Goal: Task Accomplishment & Management: Use online tool/utility

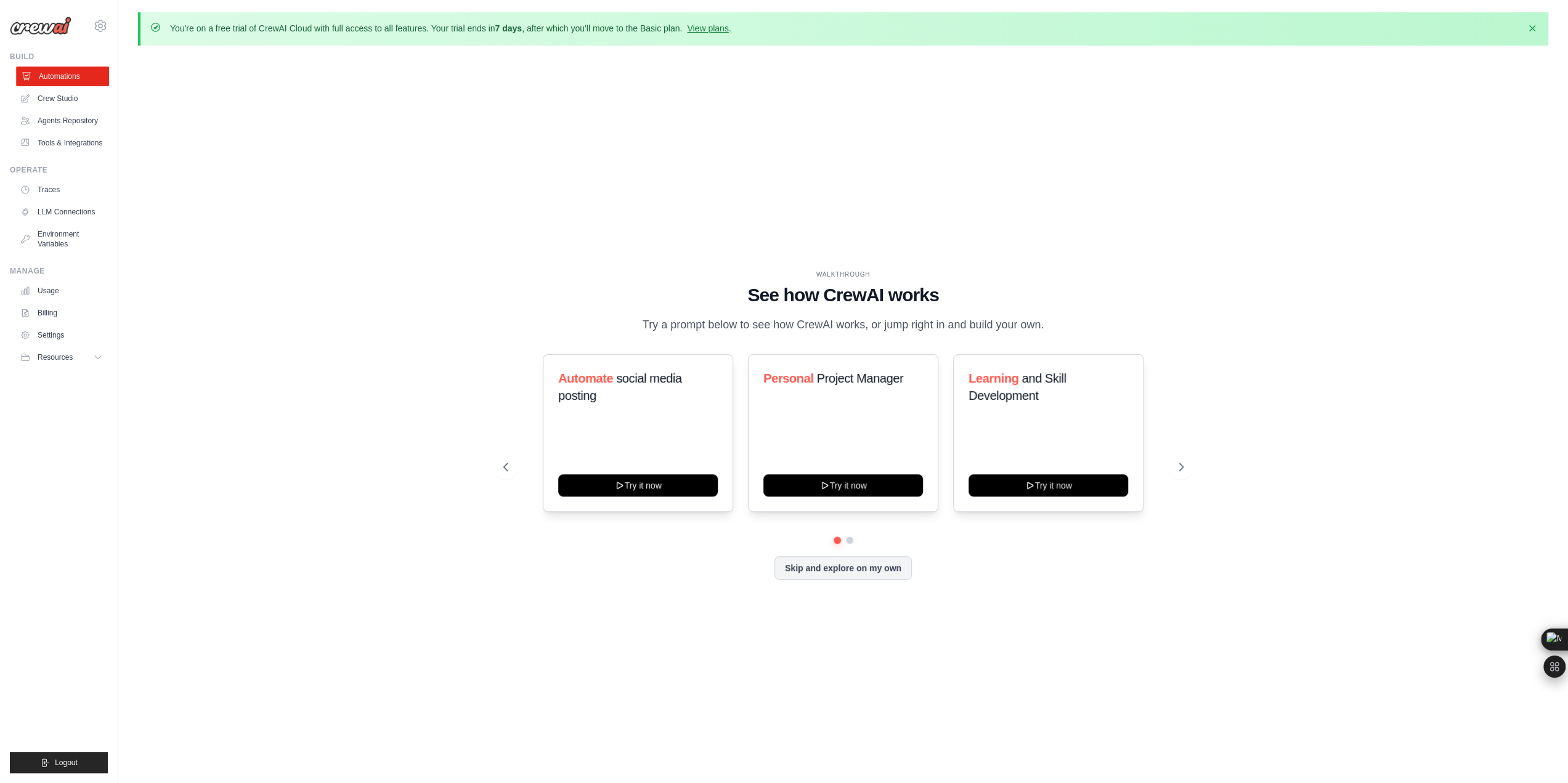
drag, startPoint x: -20, startPoint y: 216, endPoint x: 74, endPoint y: 78, distance: 167.0
click at [74, 78] on div "[EMAIL_ADDRESS][DOMAIN_NAME] Settings Build Automations" at bounding box center [59, 392] width 118 height 783
click at [589, 482] on button "Try it now" at bounding box center [638, 483] width 159 height 22
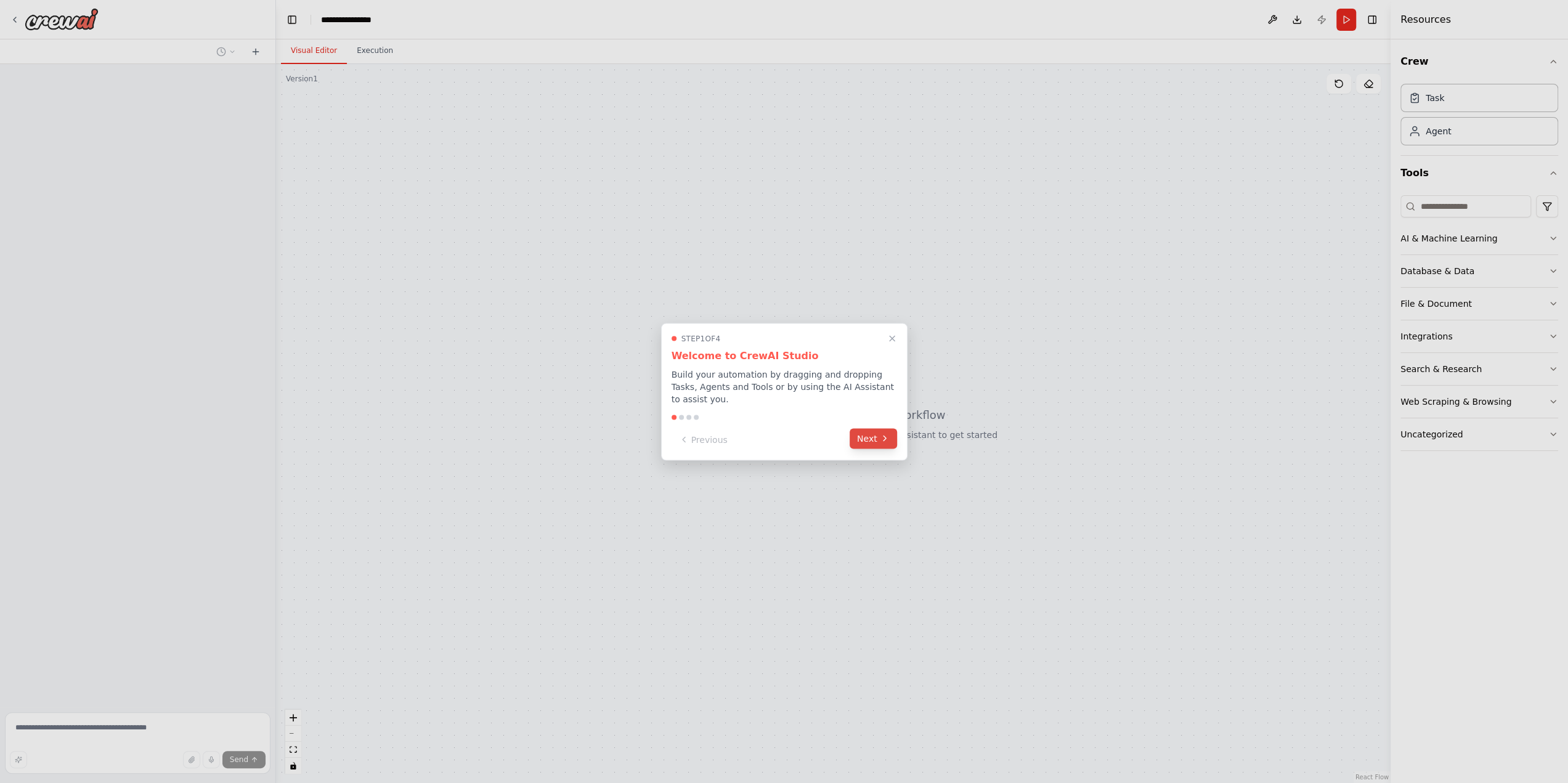
click at [881, 428] on button "Next" at bounding box center [873, 438] width 48 height 21
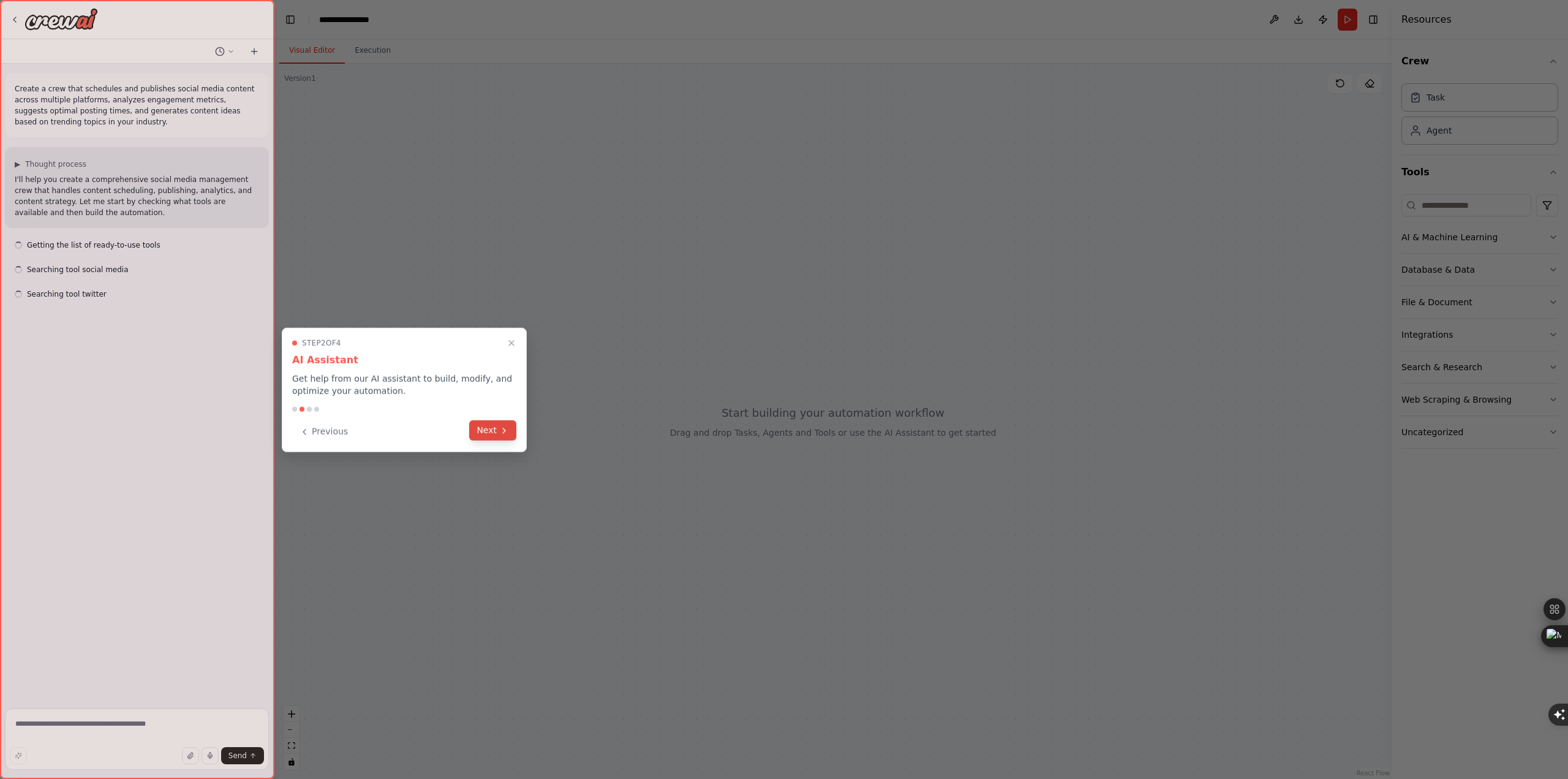
click at [511, 438] on button "Next" at bounding box center [493, 430] width 47 height 21
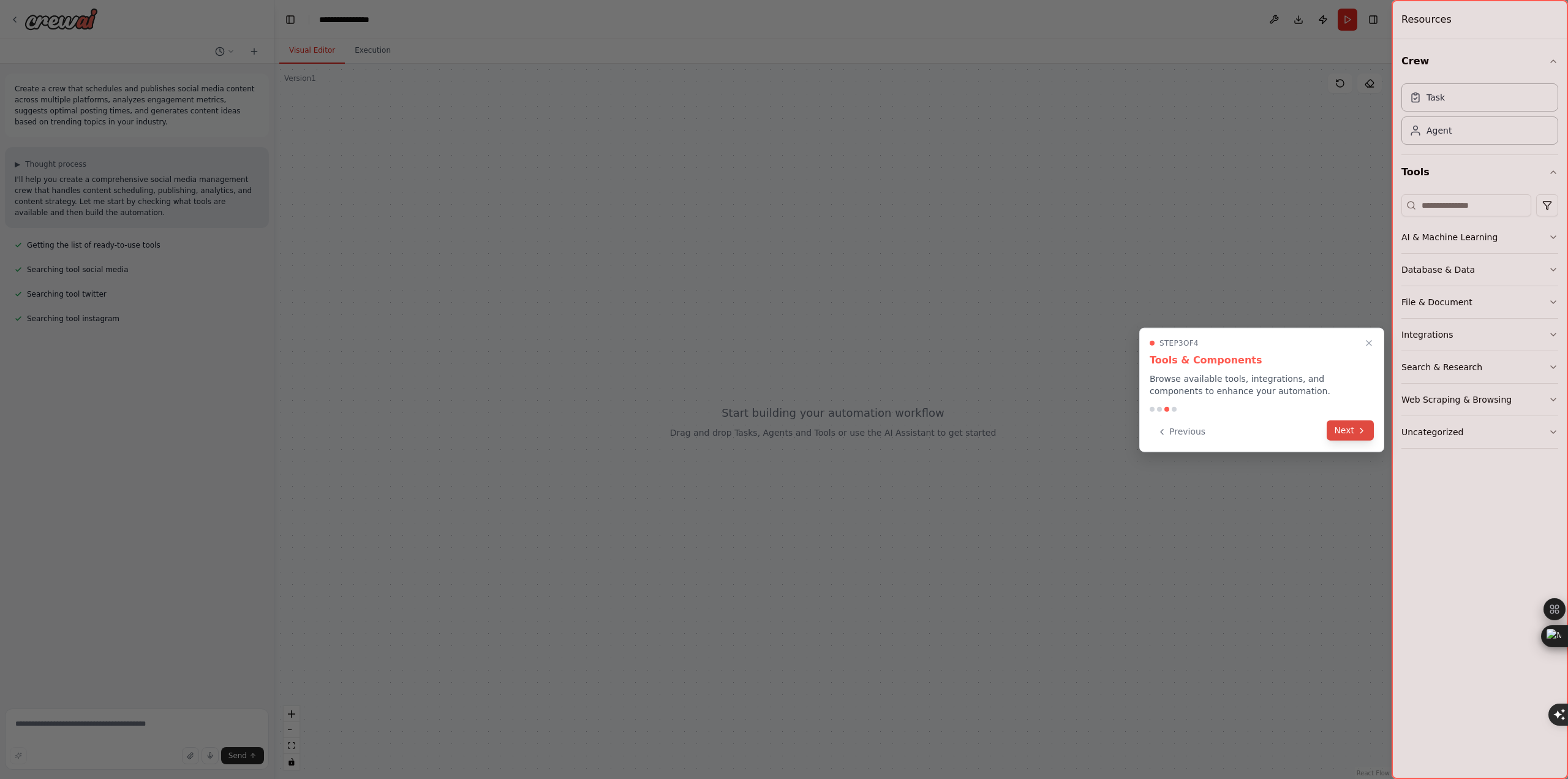
click at [1354, 434] on button "Next" at bounding box center [1350, 430] width 47 height 21
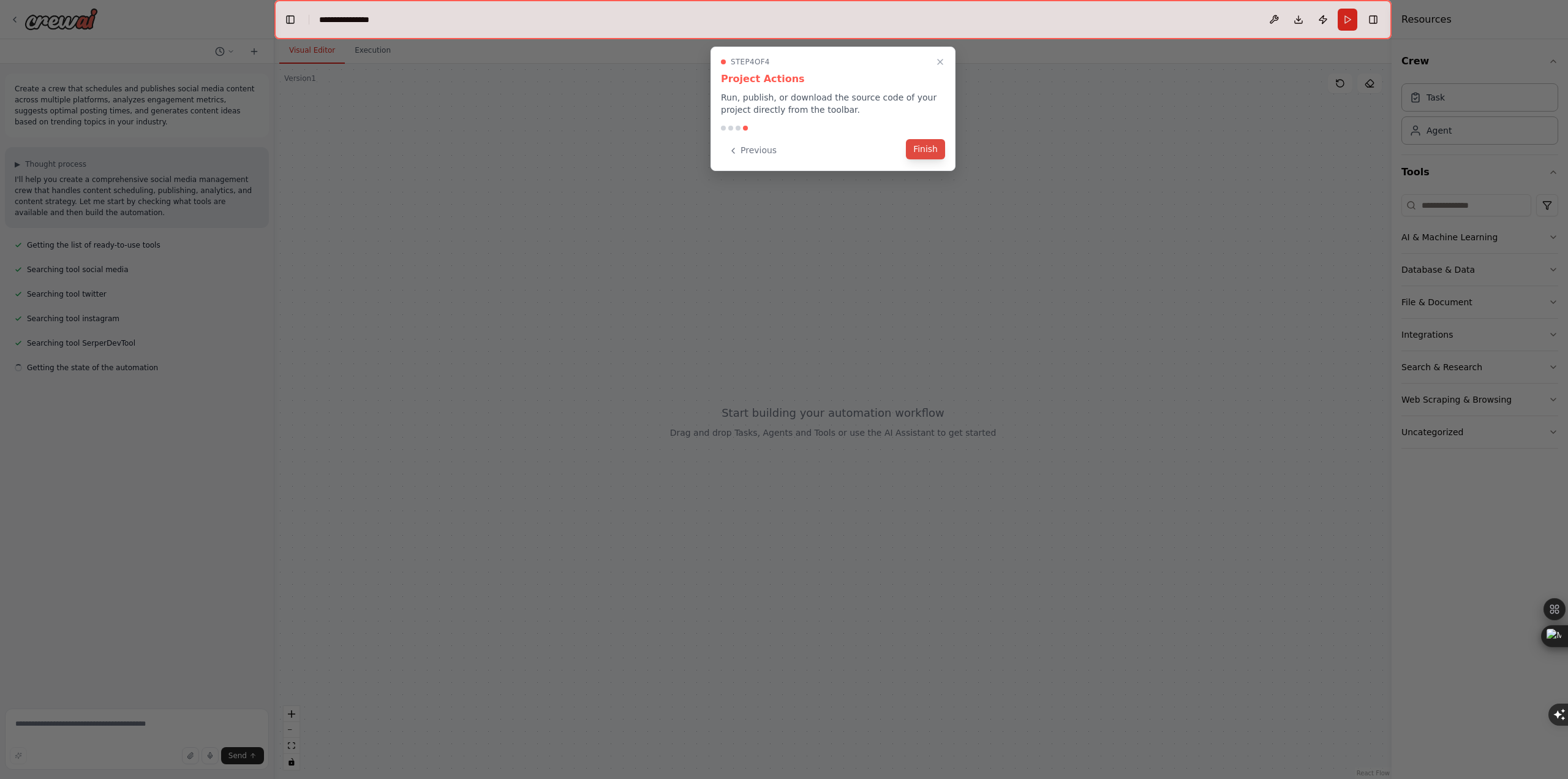
click at [926, 152] on button "Finish" at bounding box center [925, 149] width 39 height 21
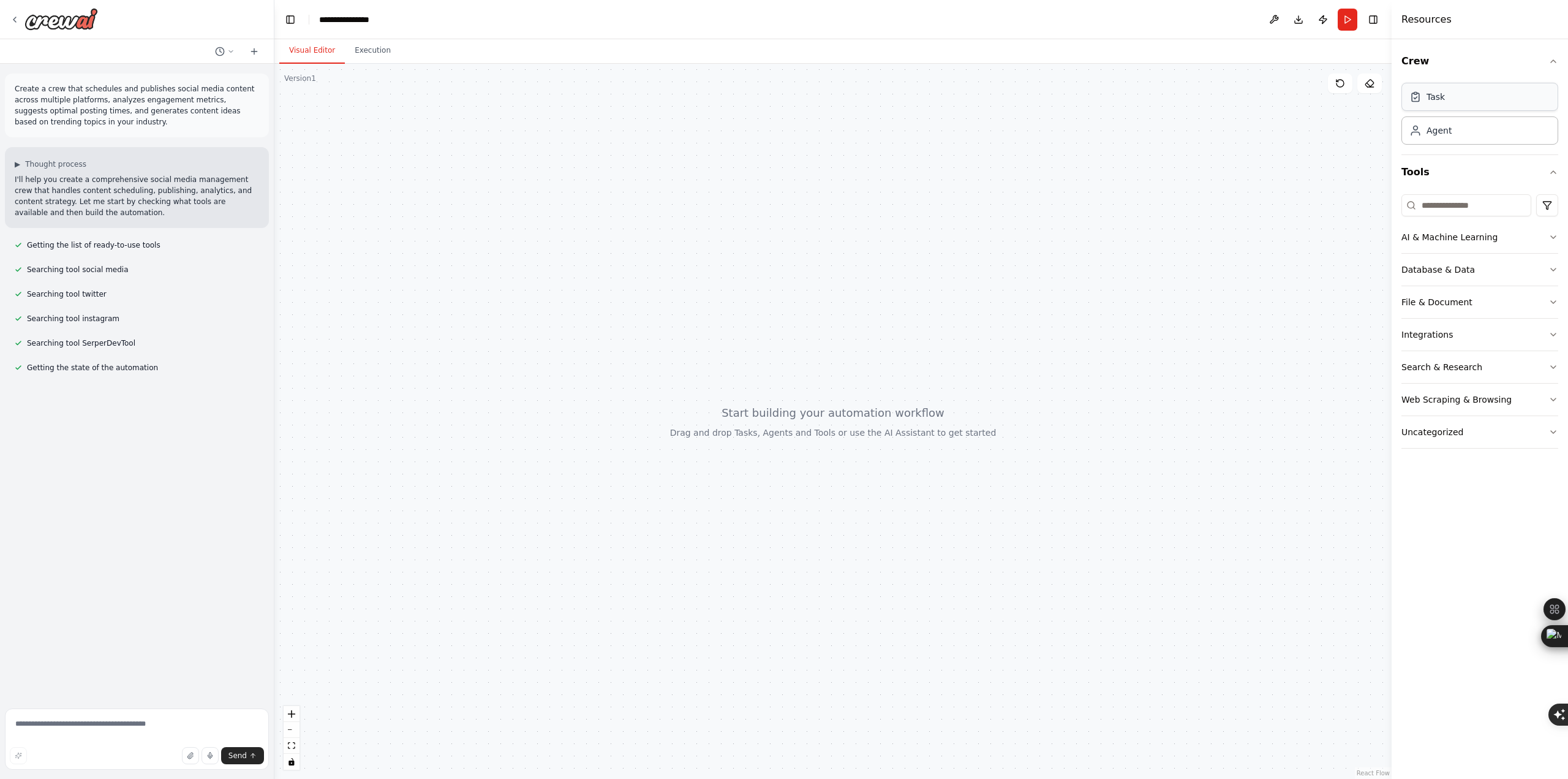
click at [1422, 111] on div "Task Agent" at bounding box center [1480, 111] width 157 height 66
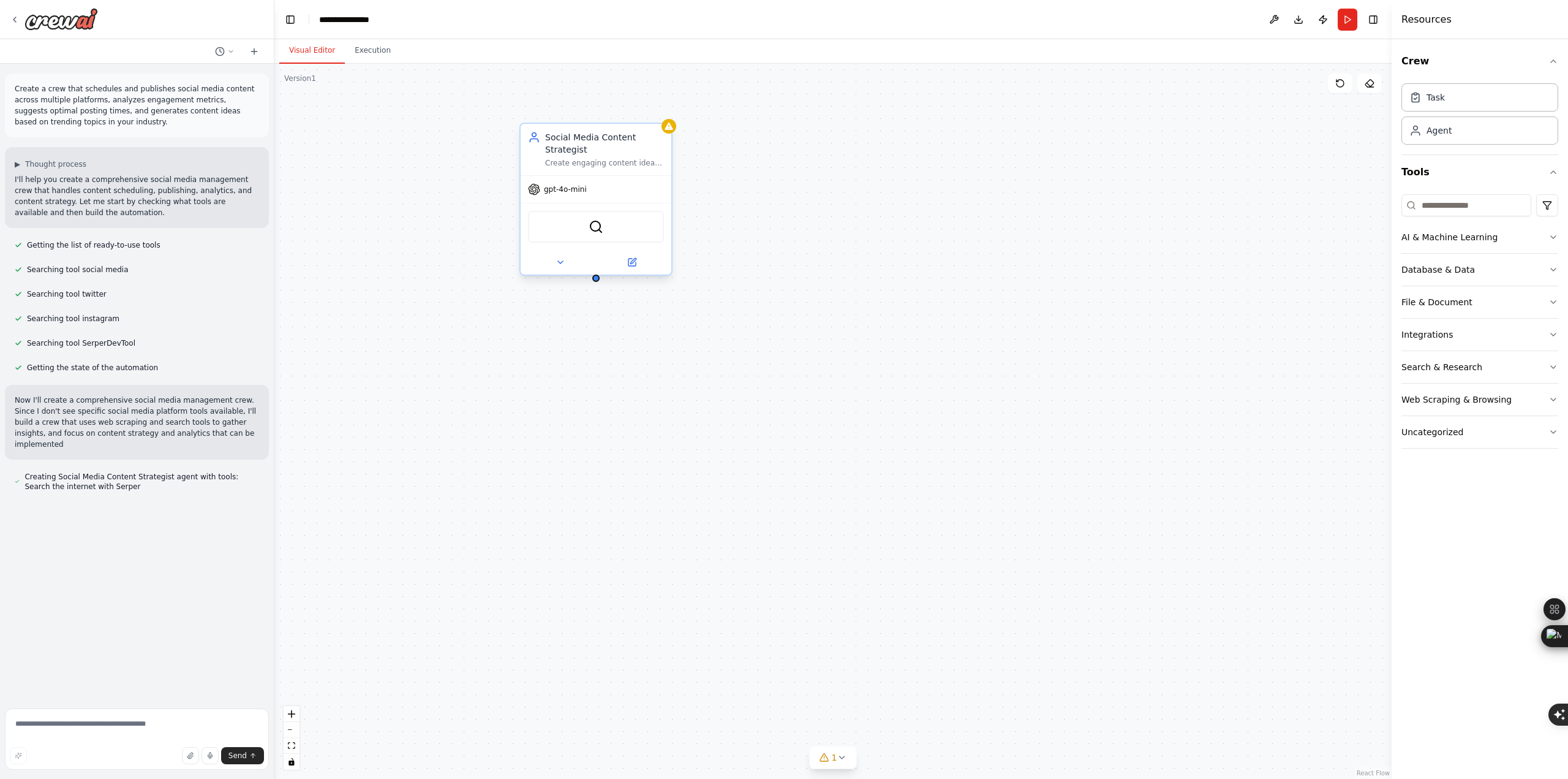
click at [574, 194] on span "gpt-4o-mini" at bounding box center [565, 189] width 43 height 10
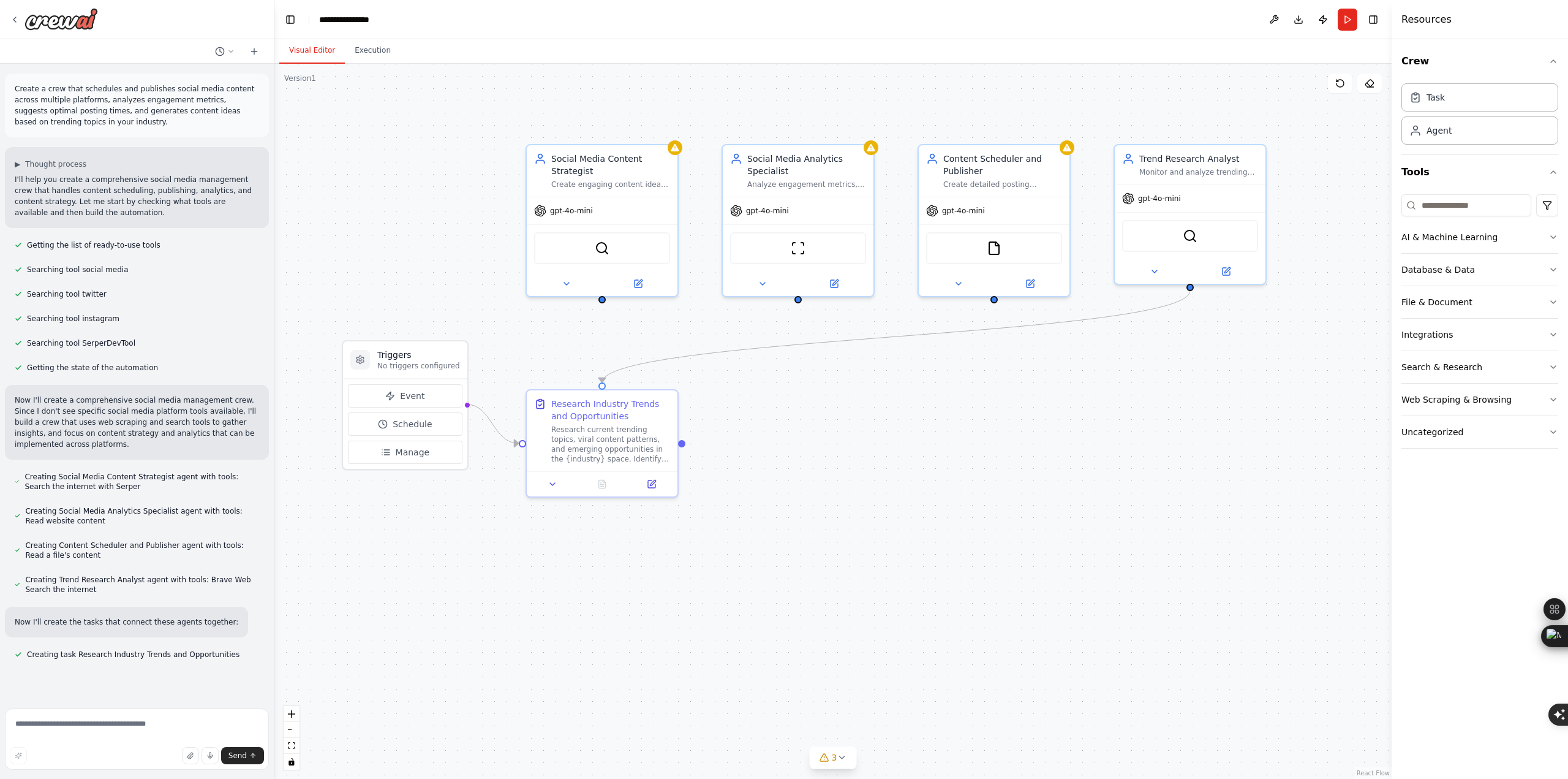
drag, startPoint x: 601, startPoint y: 286, endPoint x: 607, endPoint y: 304, distance: 19.0
click at [607, 304] on div ".deletable-edge-delete-btn { width: 20px; height: 20px; border: 0px solid #ffff…" at bounding box center [833, 422] width 1117 height 715
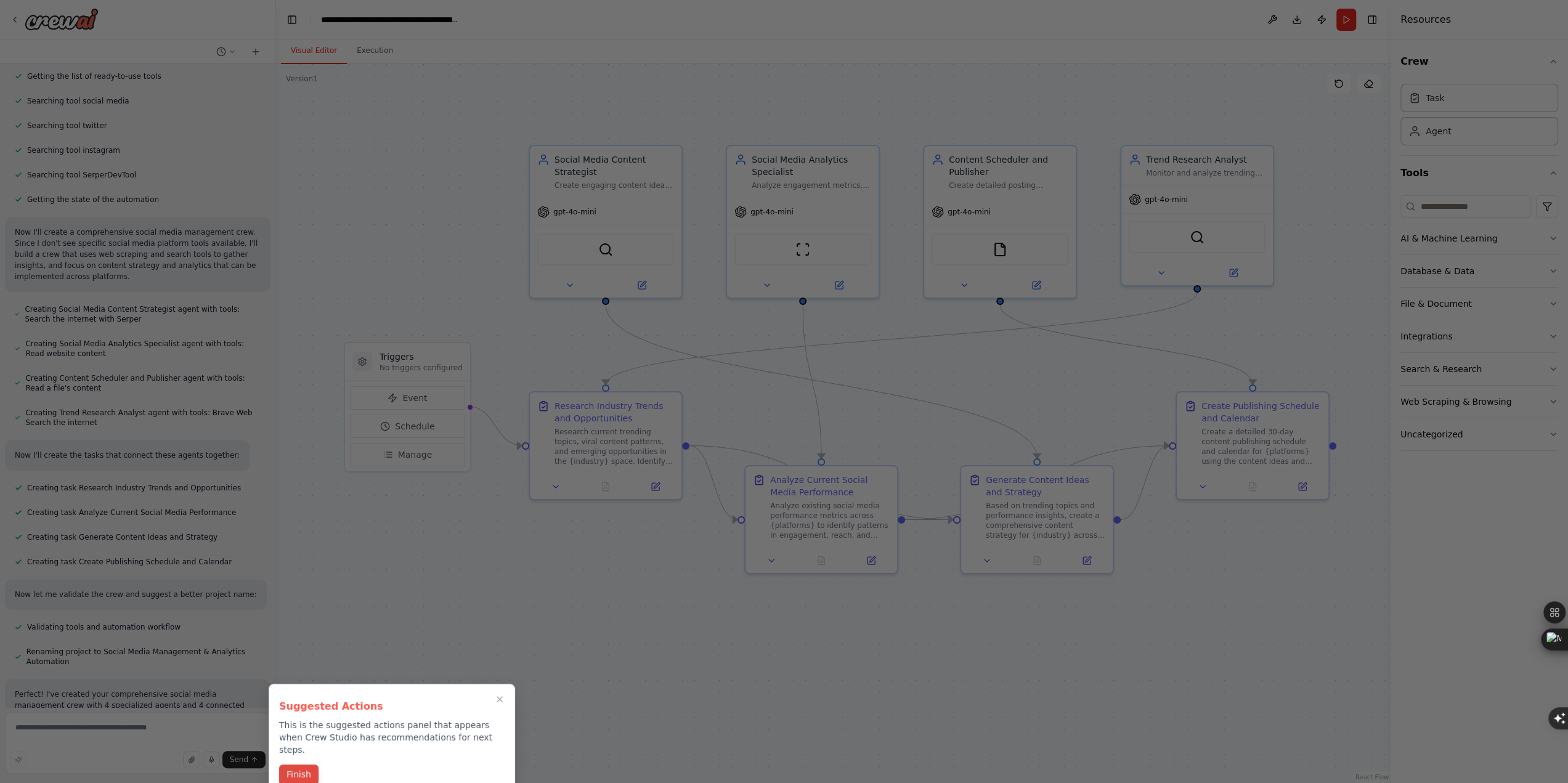
click at [310, 765] on button "Finish" at bounding box center [298, 775] width 39 height 21
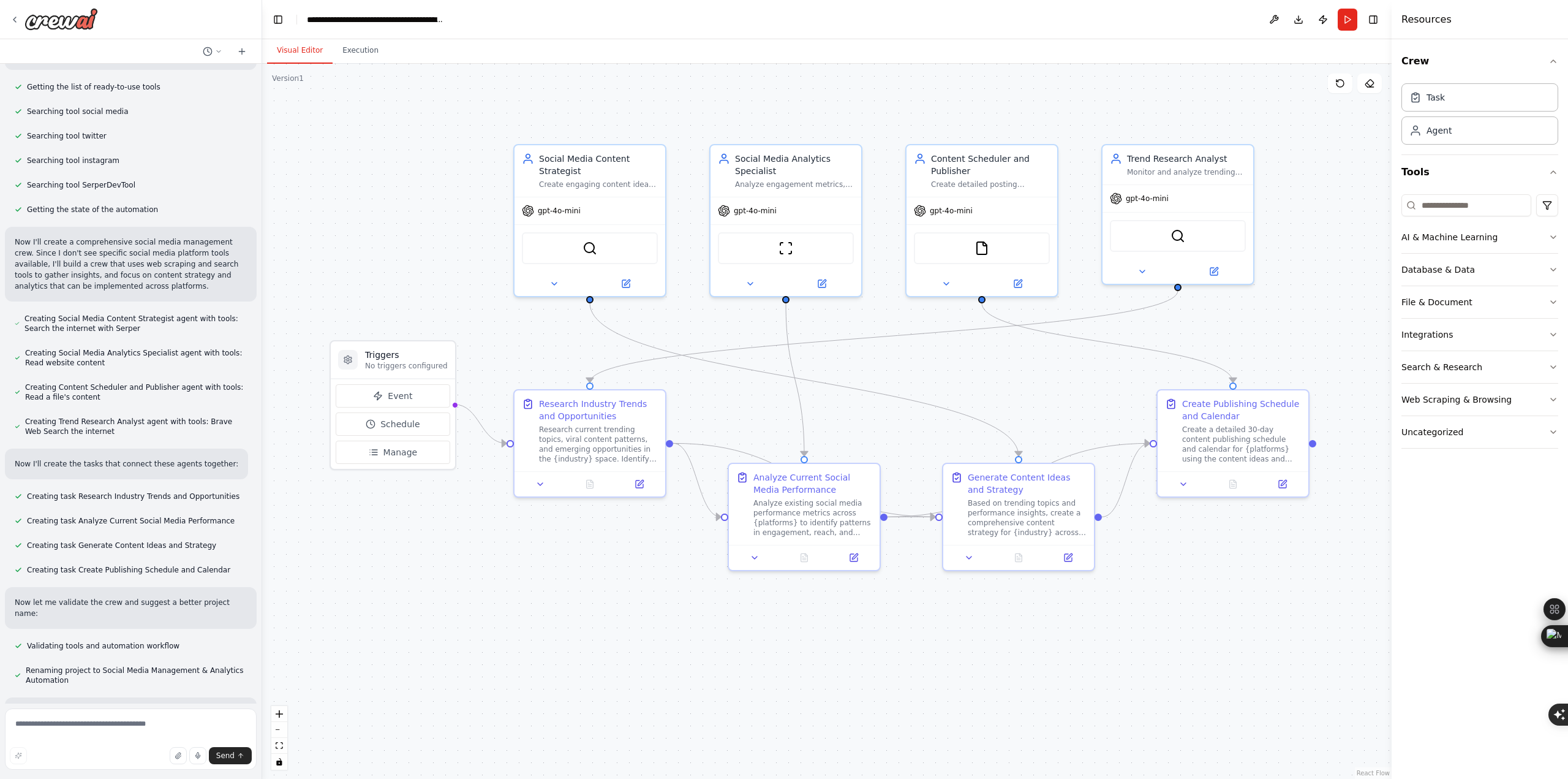
drag, startPoint x: 270, startPoint y: 503, endPoint x: 262, endPoint y: 540, distance: 37.9
click at [262, 540] on div "Create a crew that schedules and publishes social media content across multiple…" at bounding box center [784, 390] width 1568 height 779
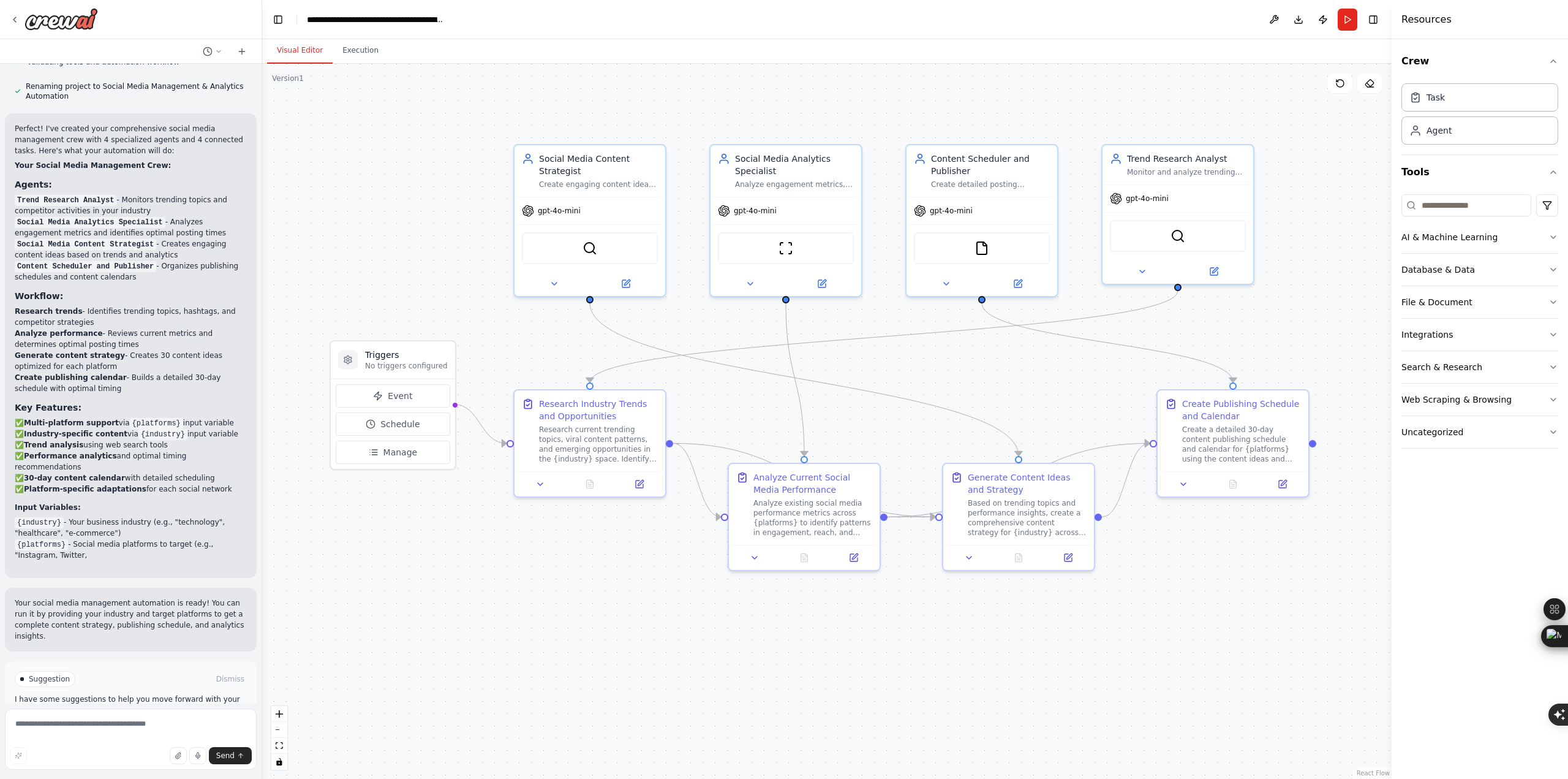
scroll to position [764, 0]
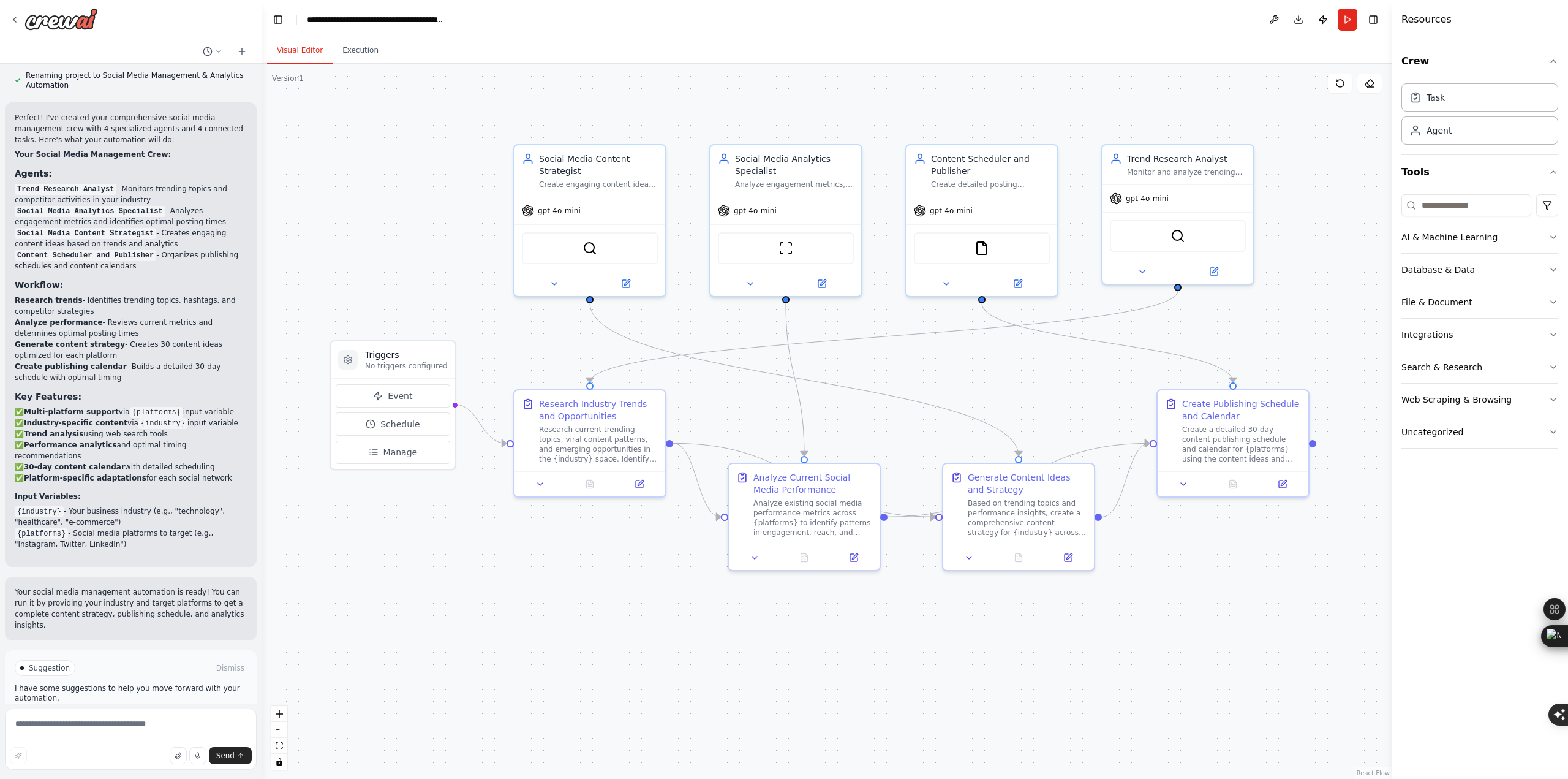
click at [117, 715] on span "Run Automation" at bounding box center [136, 720] width 59 height 10
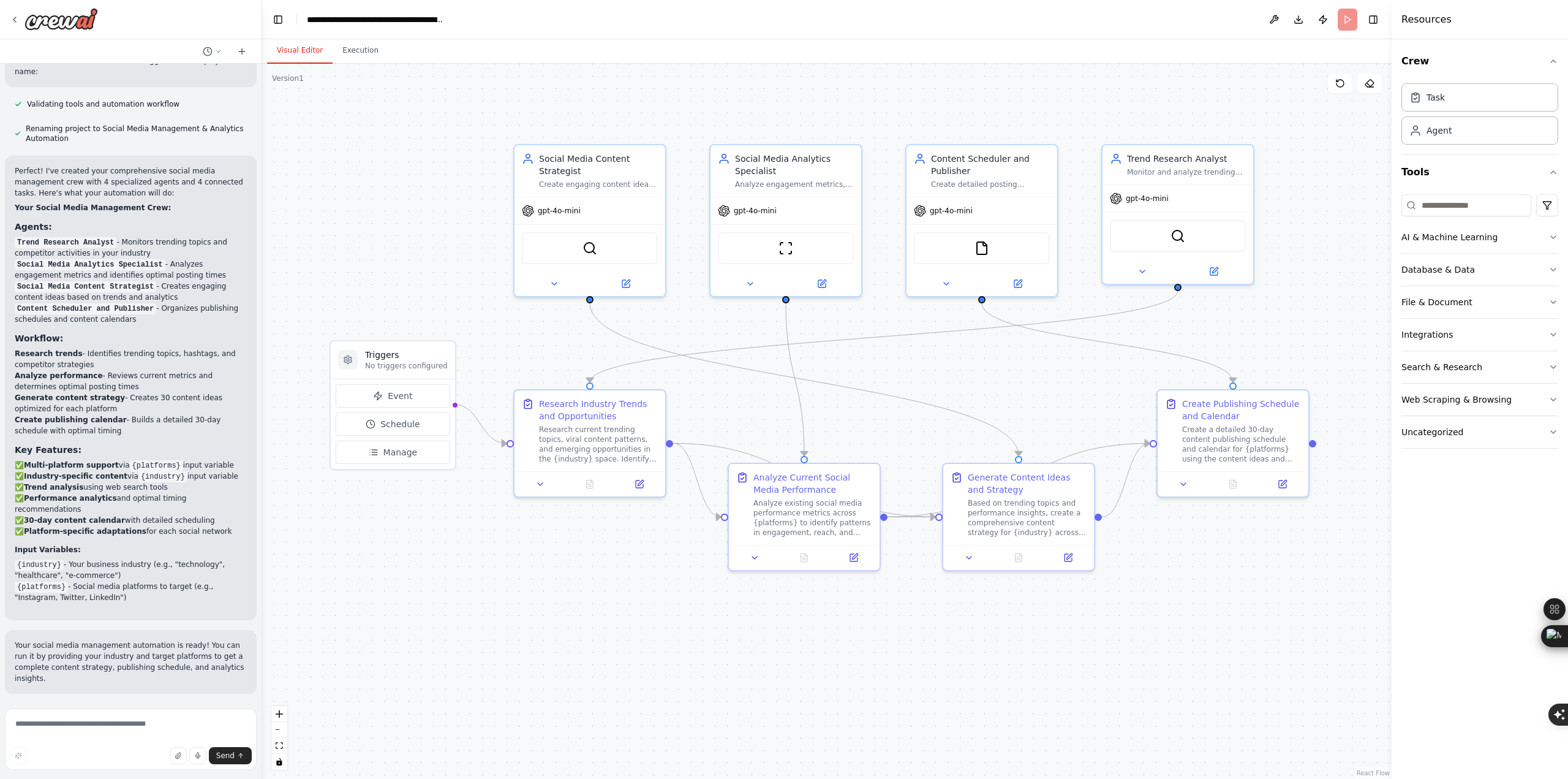
scroll to position [665, 0]
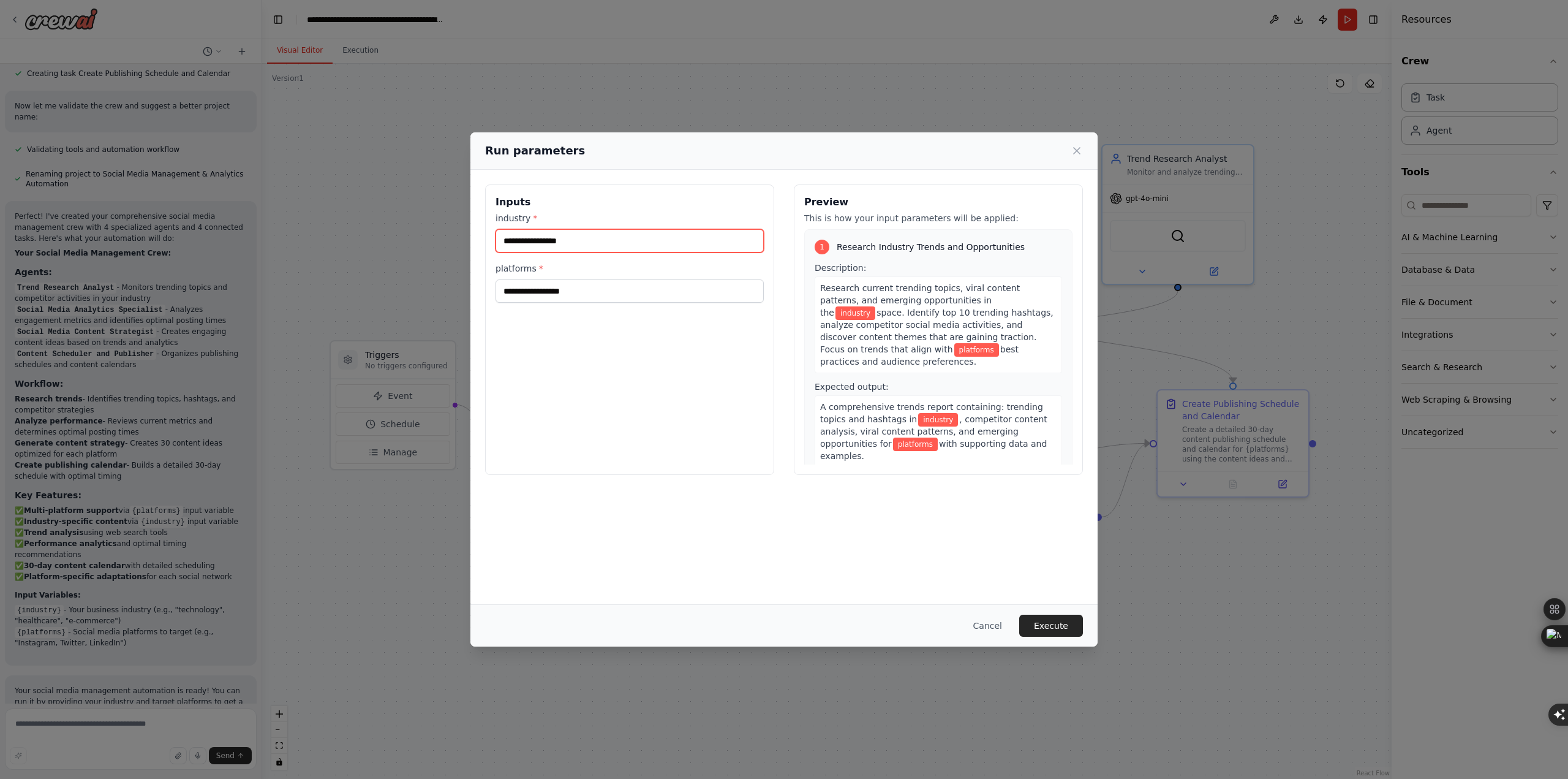
click at [563, 243] on input "industry *" at bounding box center [629, 241] width 268 height 24
type input "*"
type input "**********"
click at [560, 290] on input "platforms *" at bounding box center [629, 291] width 268 height 24
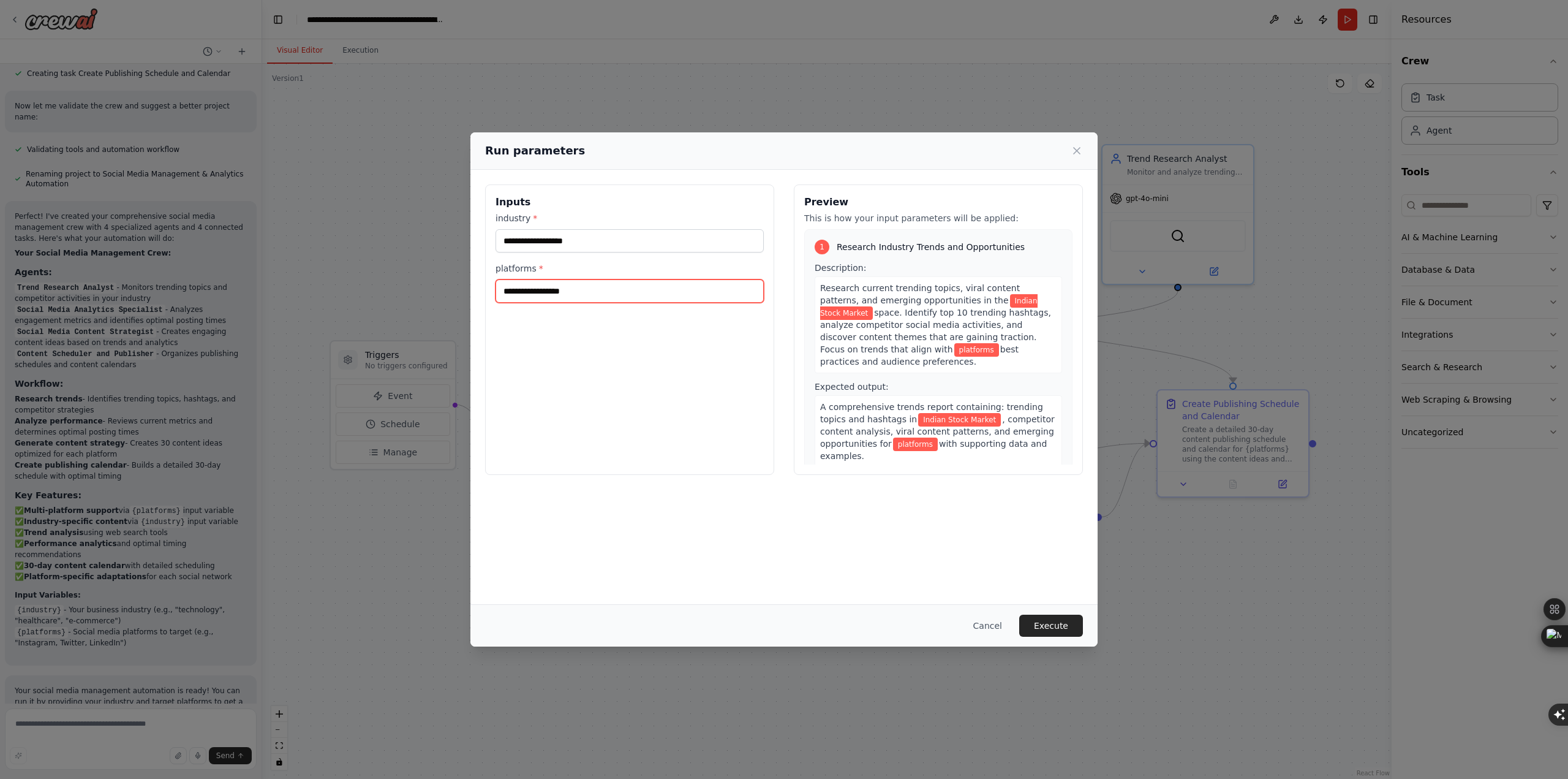
click at [560, 290] on input "platforms *" at bounding box center [629, 291] width 268 height 24
type input "*"
type input "**********"
click at [1026, 622] on button "Execute" at bounding box center [1051, 625] width 64 height 22
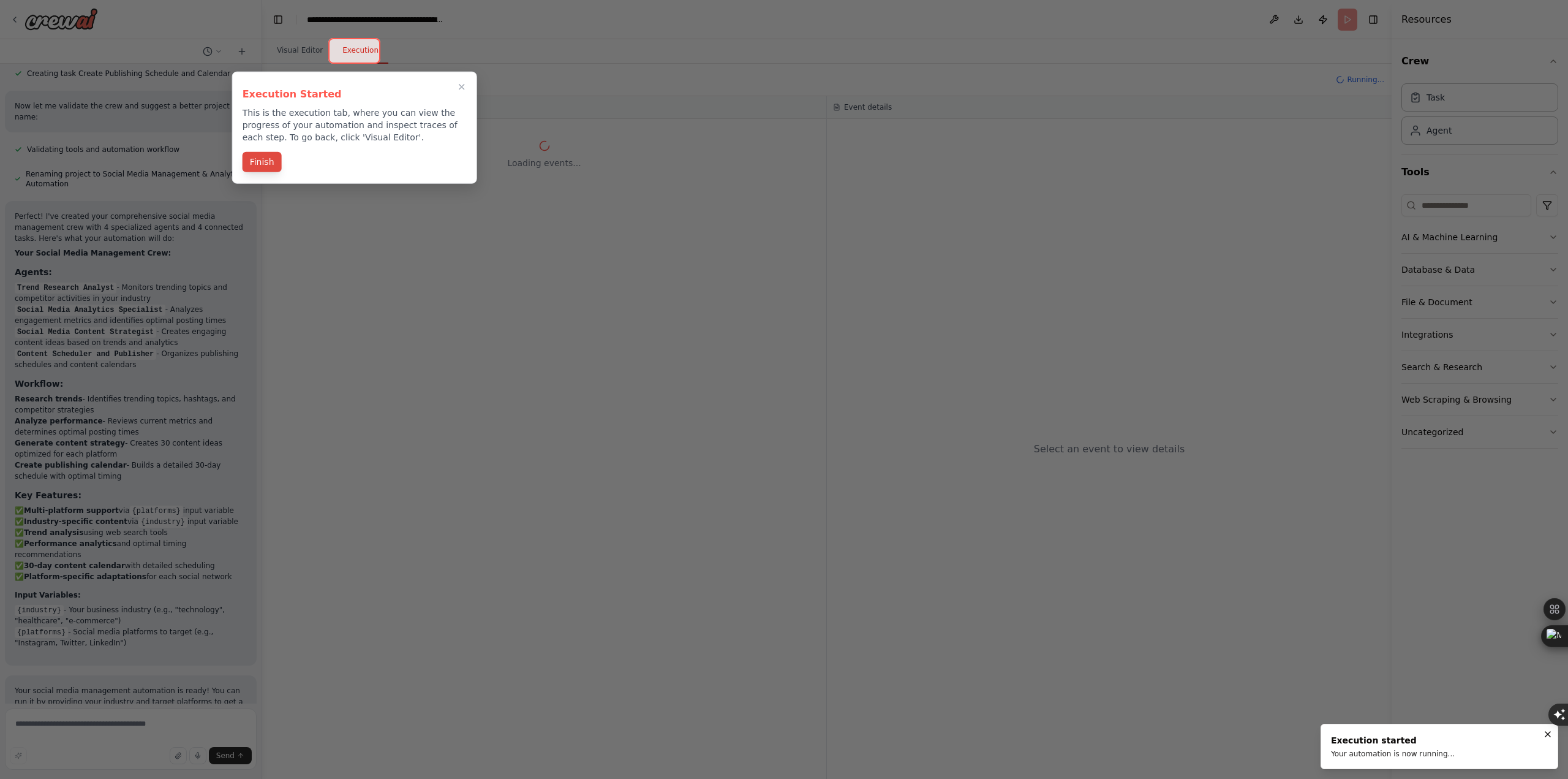
click at [261, 163] on button "Finish" at bounding box center [261, 162] width 39 height 21
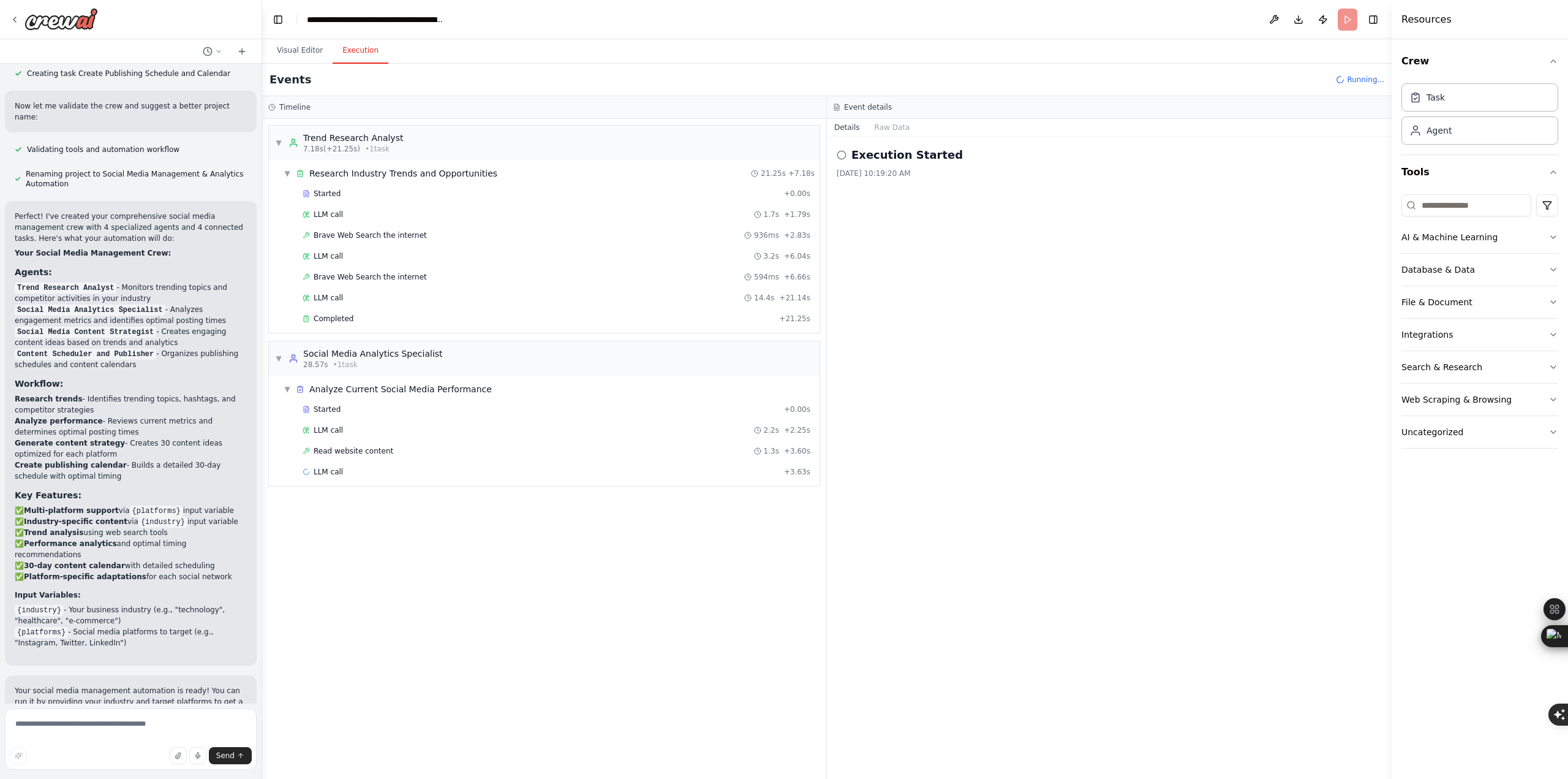
drag, startPoint x: 674, startPoint y: 216, endPoint x: 484, endPoint y: 539, distance: 374.7
click at [484, 539] on div "▼ Trend Research Analyst 7.18s (+21.25s) • 1 task ▼ Research Industry Trends an…" at bounding box center [544, 449] width 564 height 660
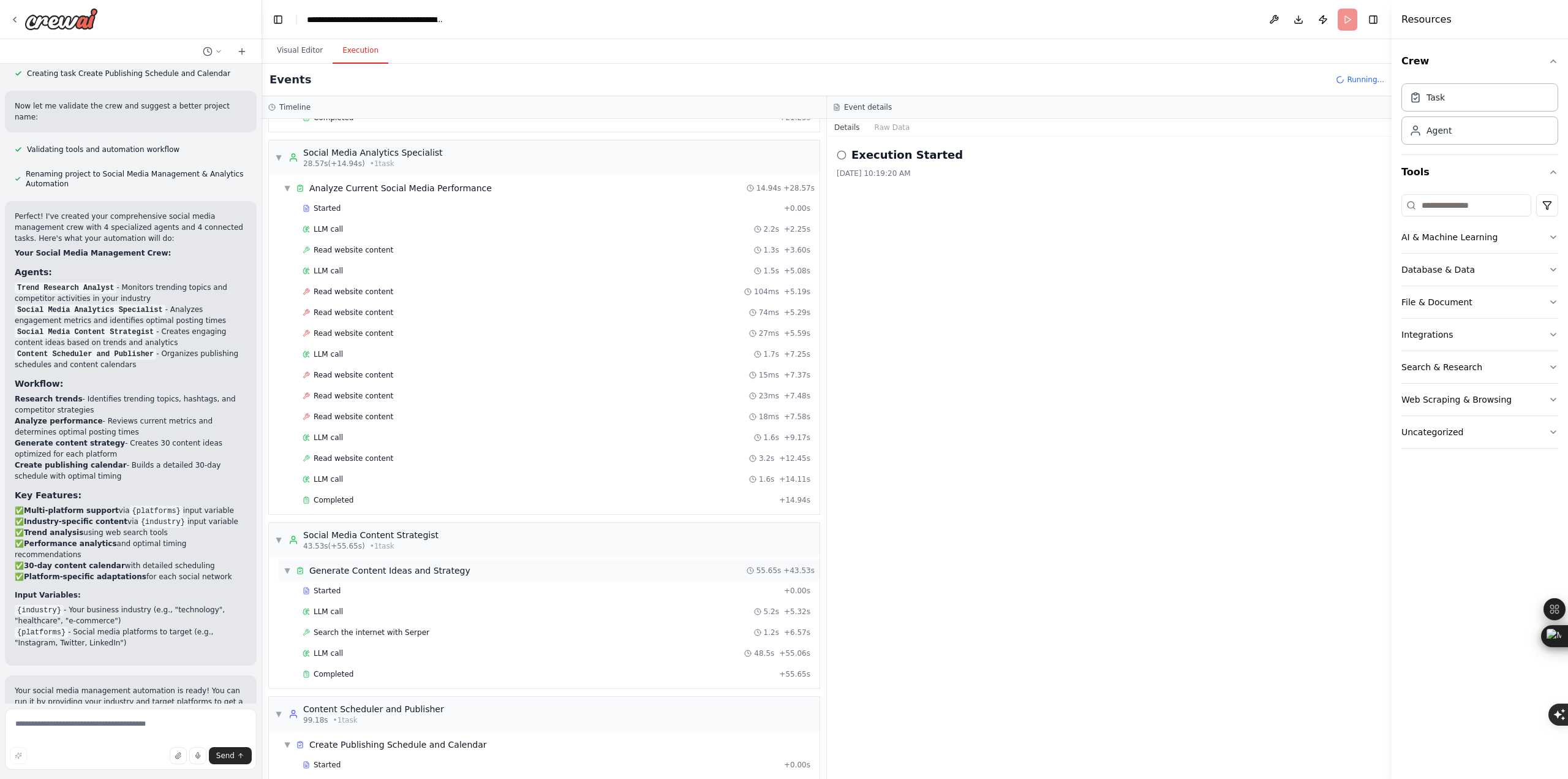
scroll to position [0, 0]
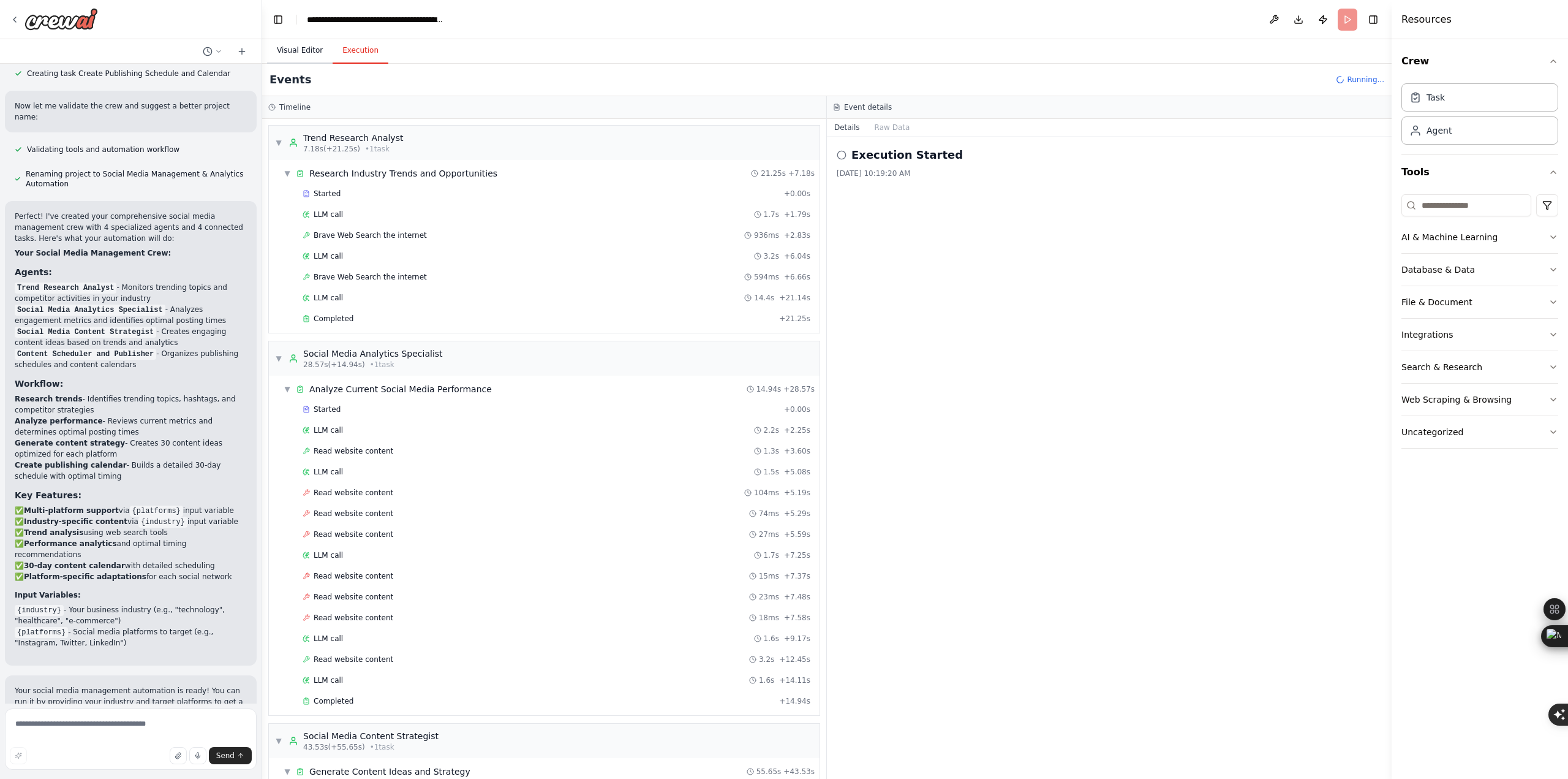
click at [311, 56] on button "Visual Editor" at bounding box center [299, 51] width 66 height 26
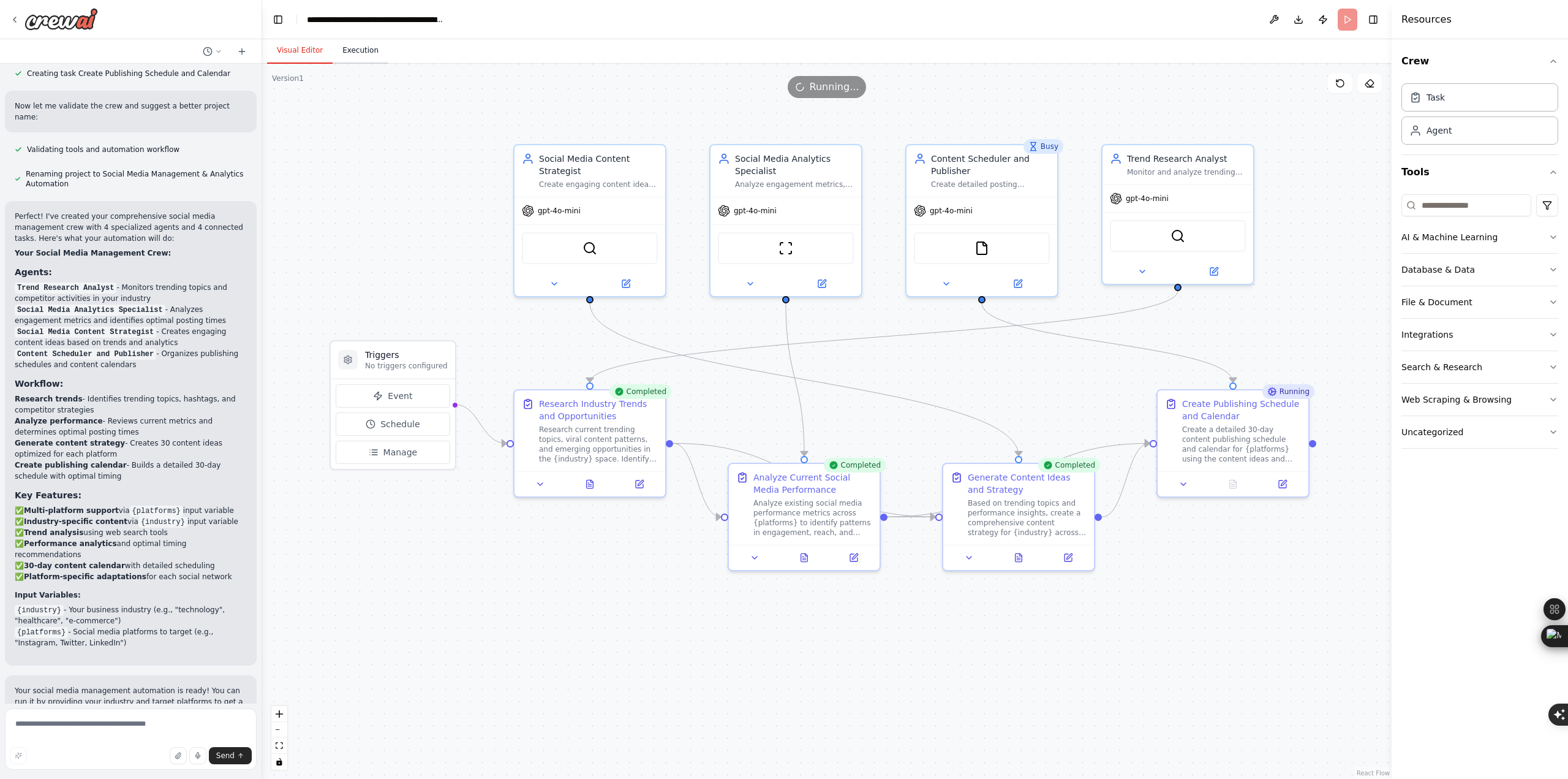
click at [357, 55] on button "Execution" at bounding box center [360, 51] width 56 height 26
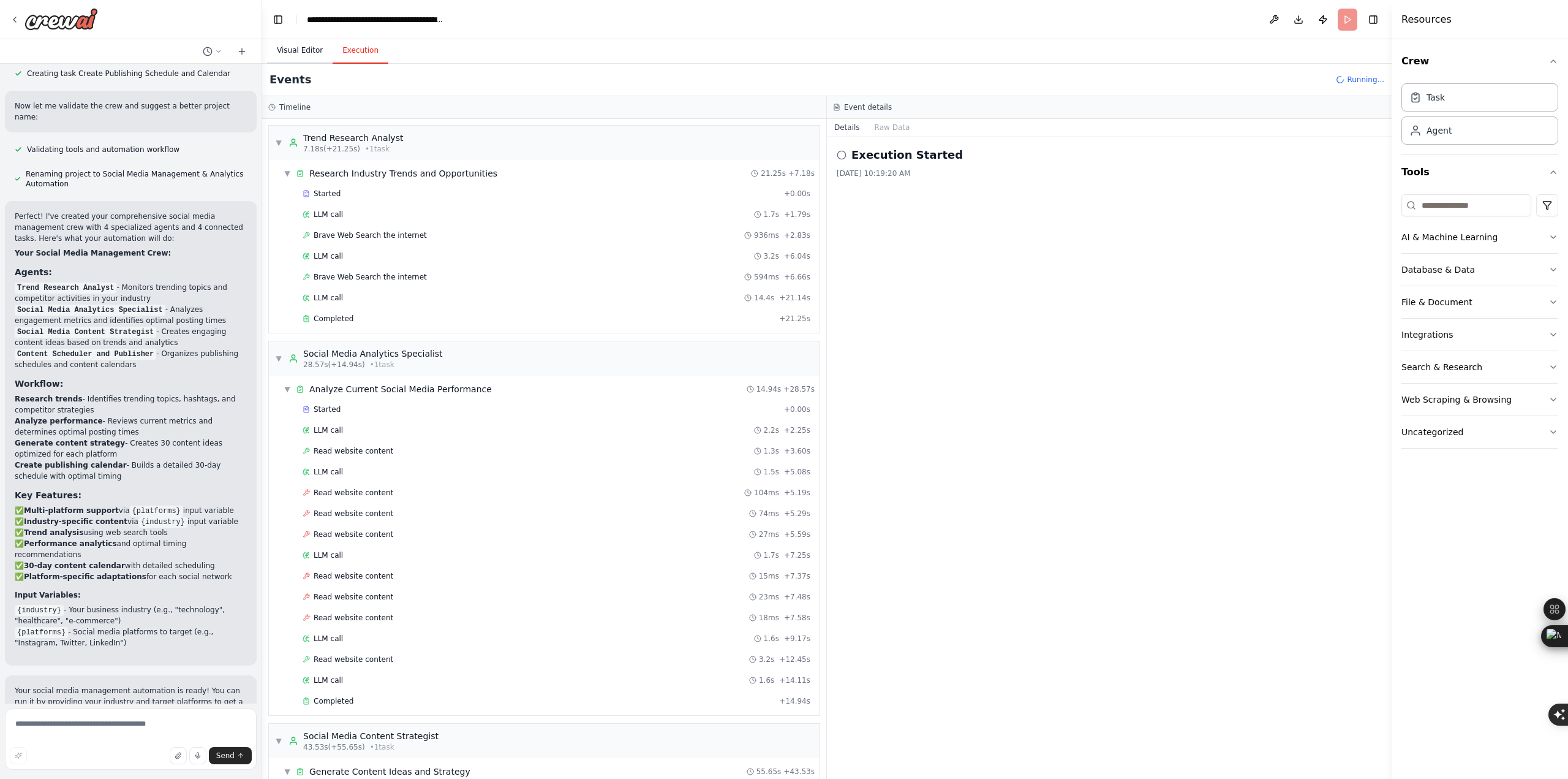
click at [312, 52] on button "Visual Editor" at bounding box center [299, 51] width 66 height 26
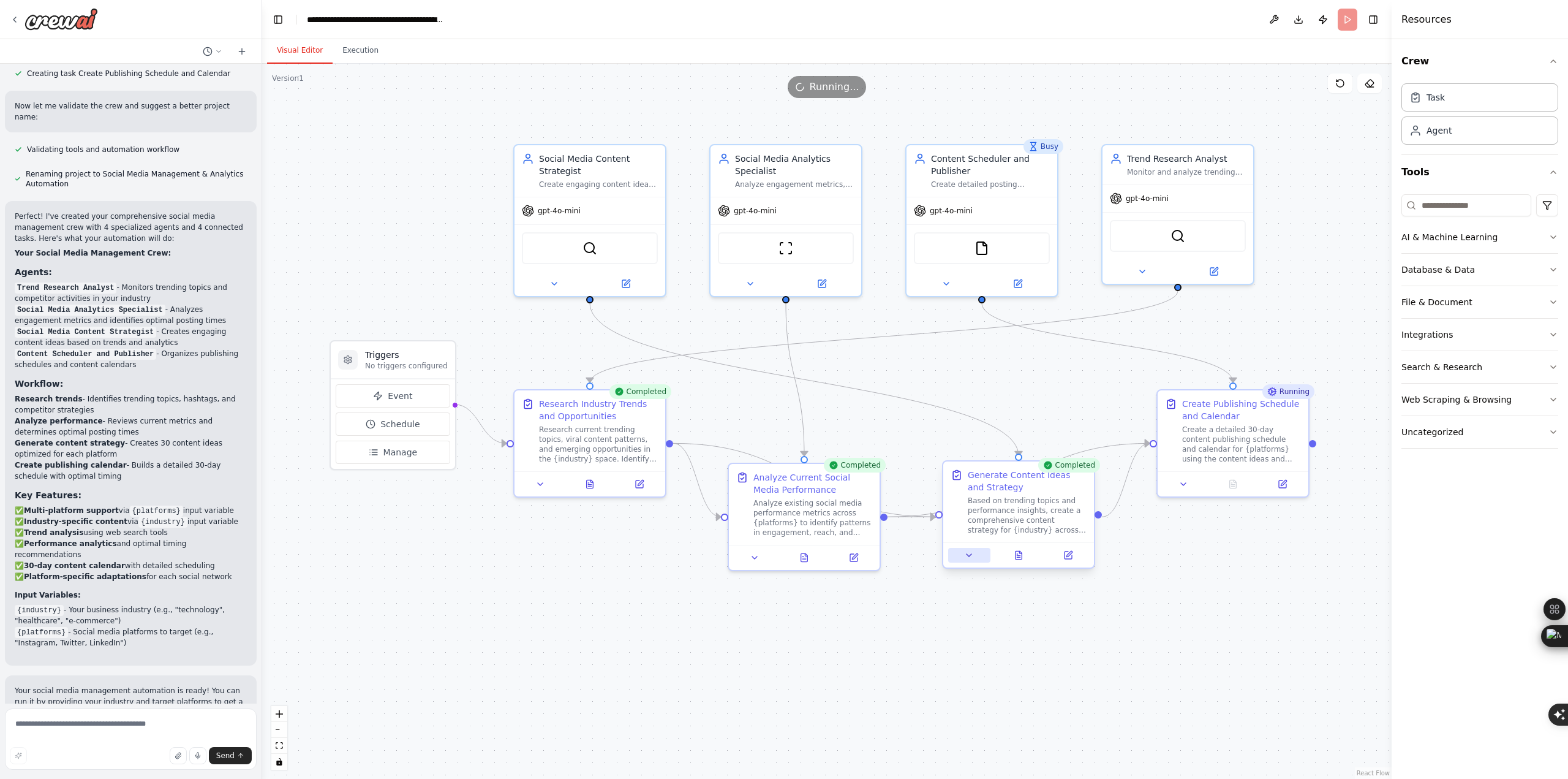
click at [969, 559] on button at bounding box center [968, 555] width 42 height 14
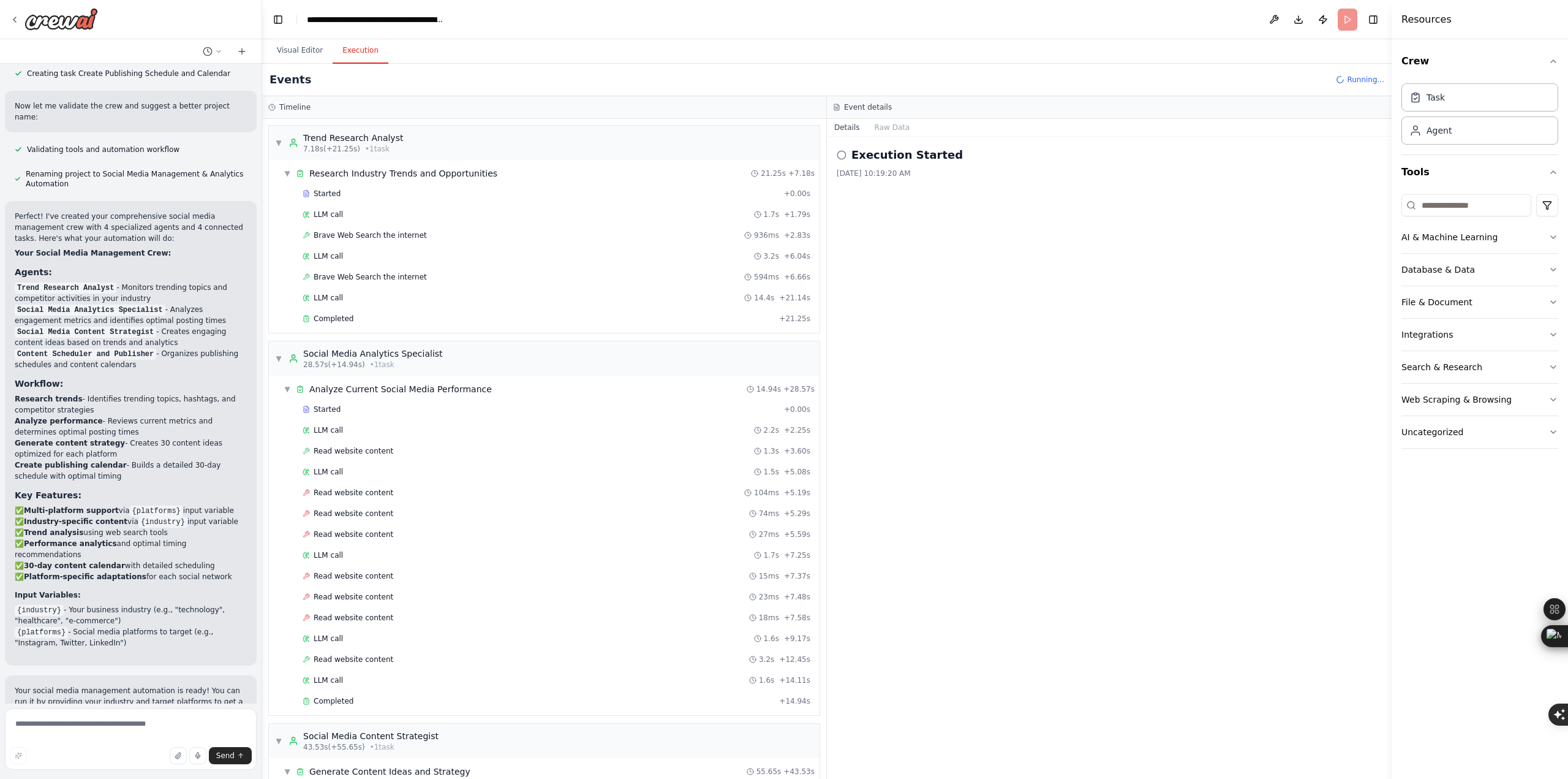
click at [354, 41] on button "Execution" at bounding box center [360, 51] width 56 height 26
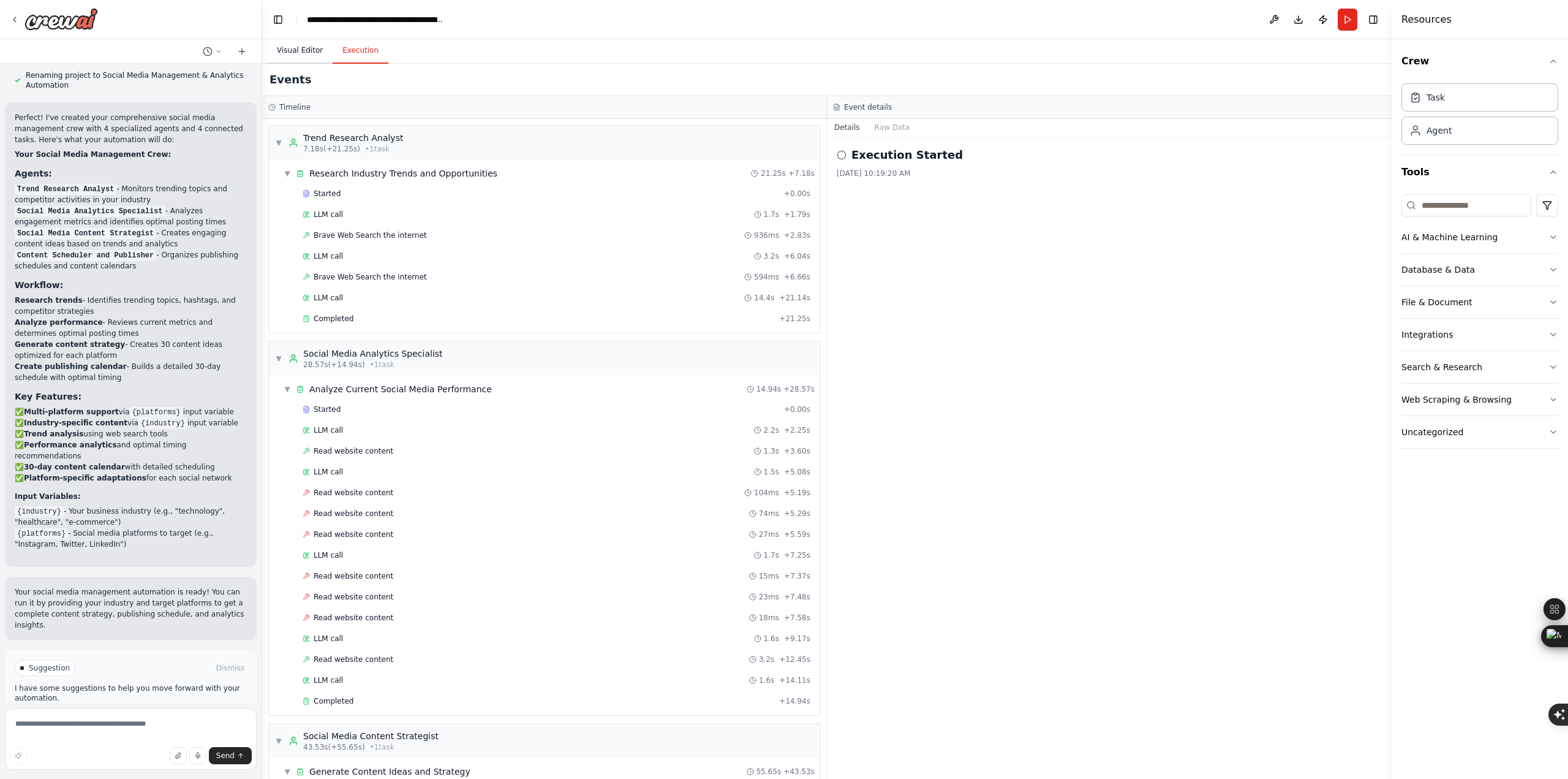
click at [301, 45] on button "Visual Editor" at bounding box center [299, 51] width 66 height 26
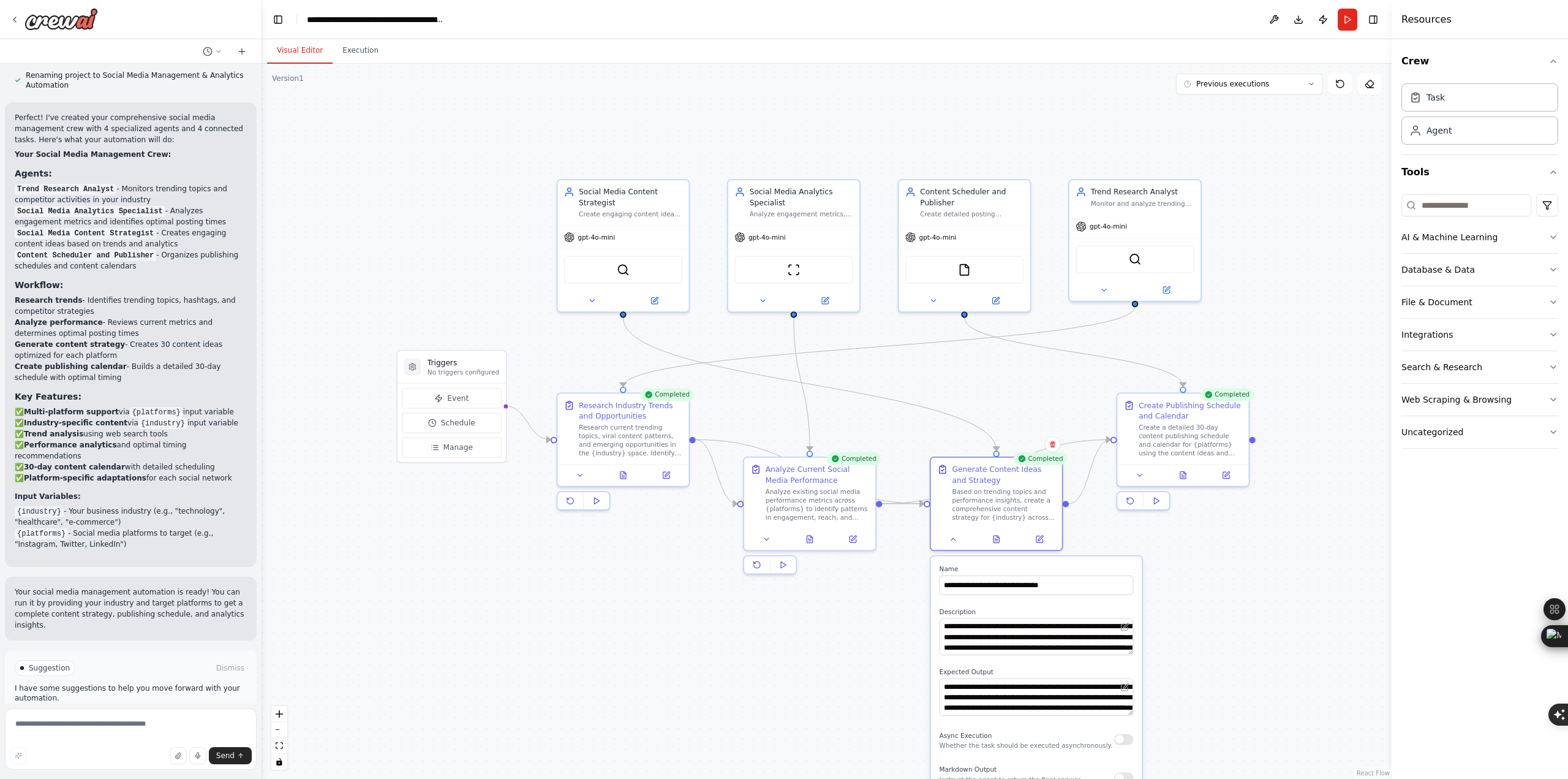
click at [1249, 559] on div ".deletable-edge-delete-btn { width: 20px; height: 20px; border: 0px solid #ffff…" at bounding box center [827, 422] width 1129 height 715
click at [177, 710] on button "Improve automation" at bounding box center [130, 720] width 232 height 20
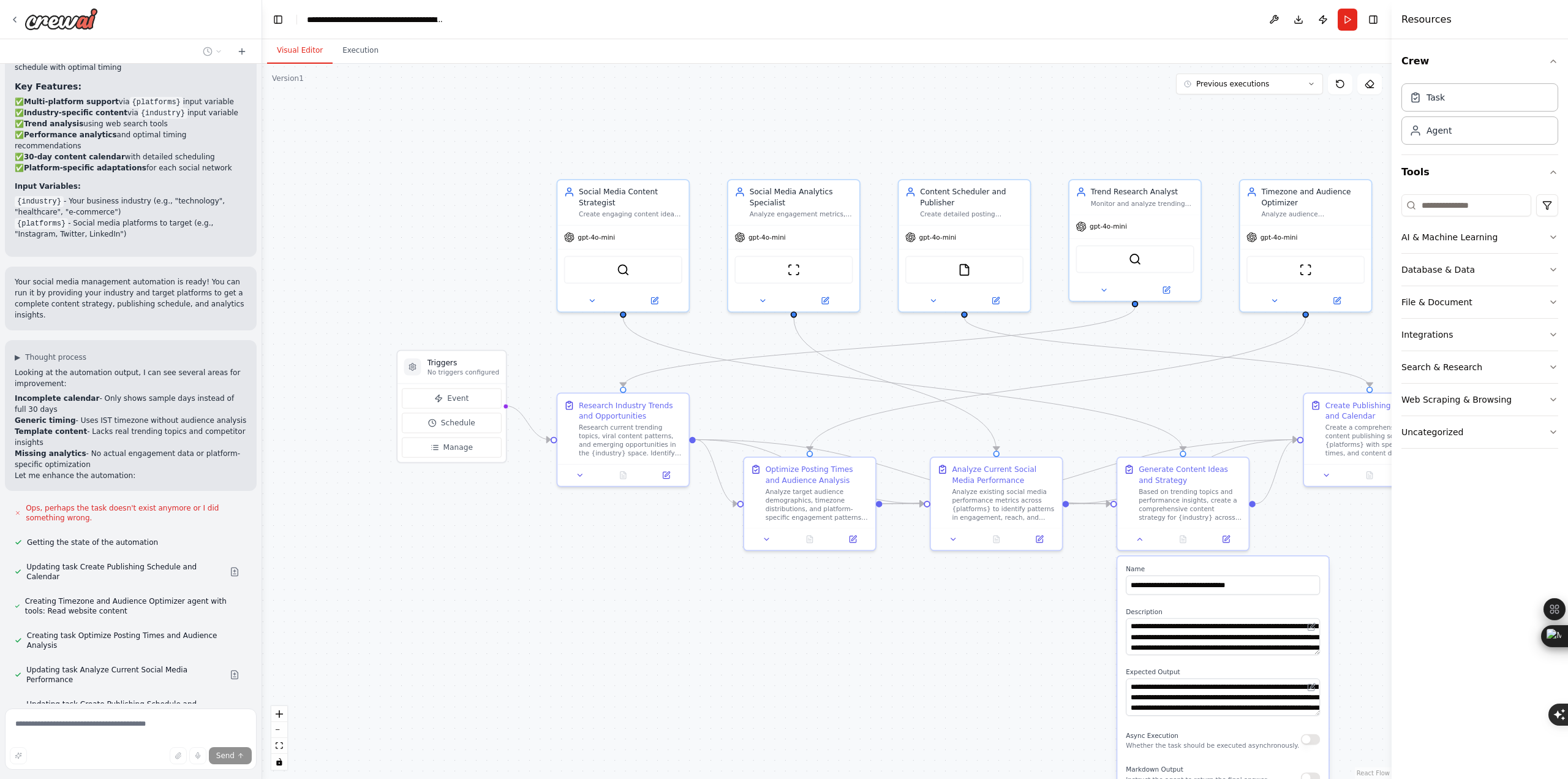
scroll to position [1098, 0]
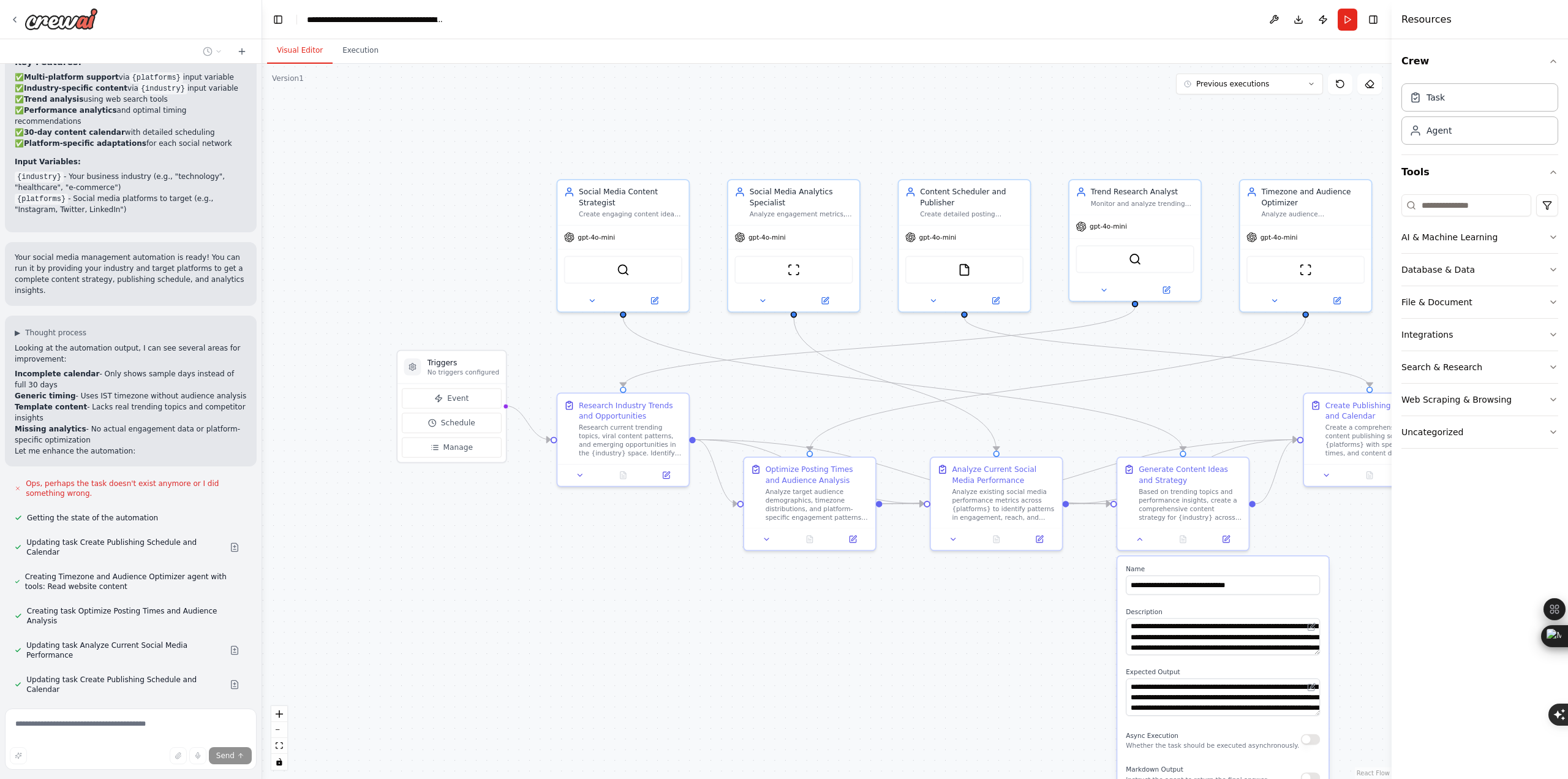
click at [969, 713] on div ".deletable-edge-delete-btn { width: 20px; height: 20px; border: 0px solid #ffff…" at bounding box center [827, 422] width 1129 height 715
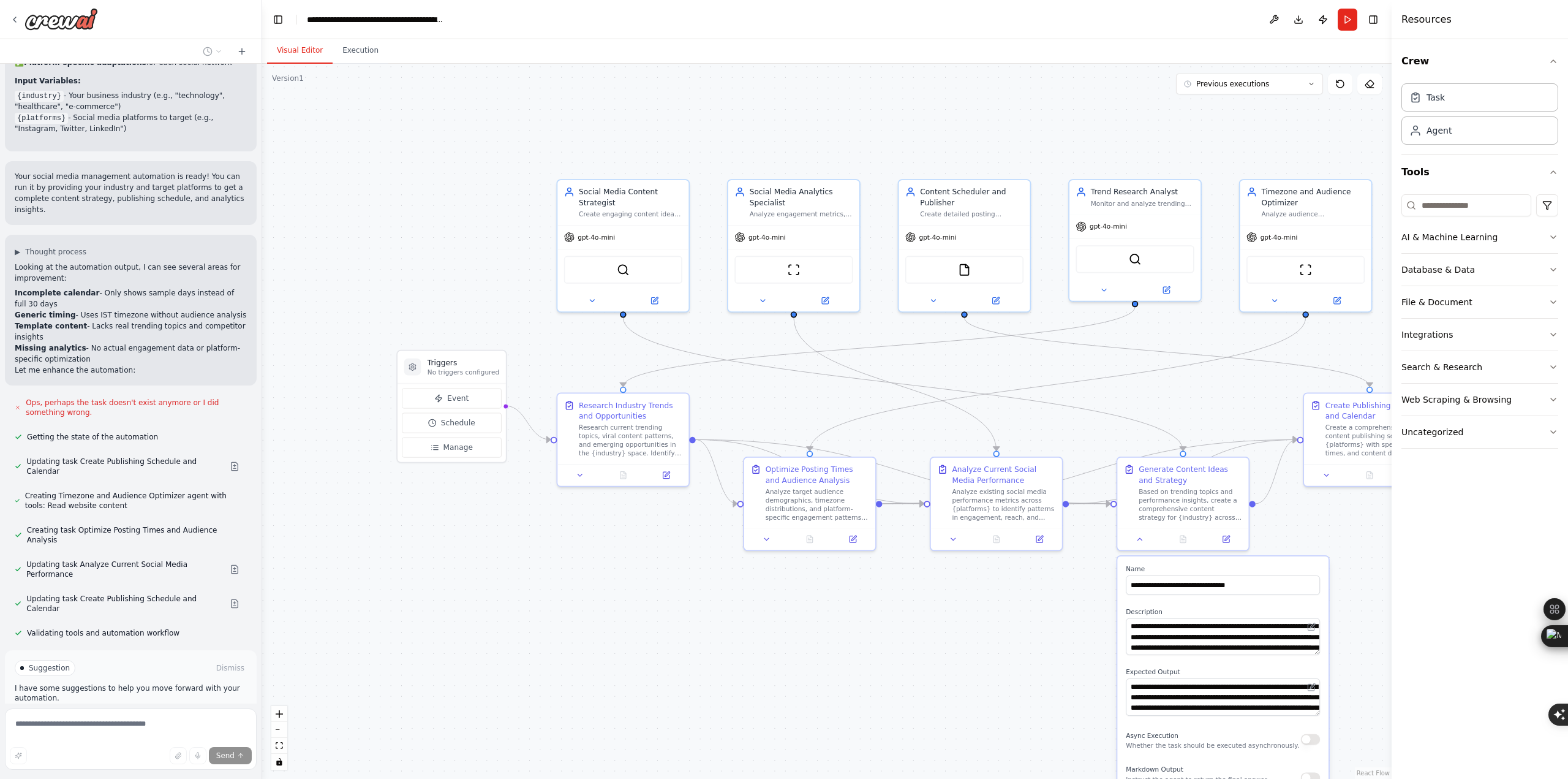
scroll to position [1197, 0]
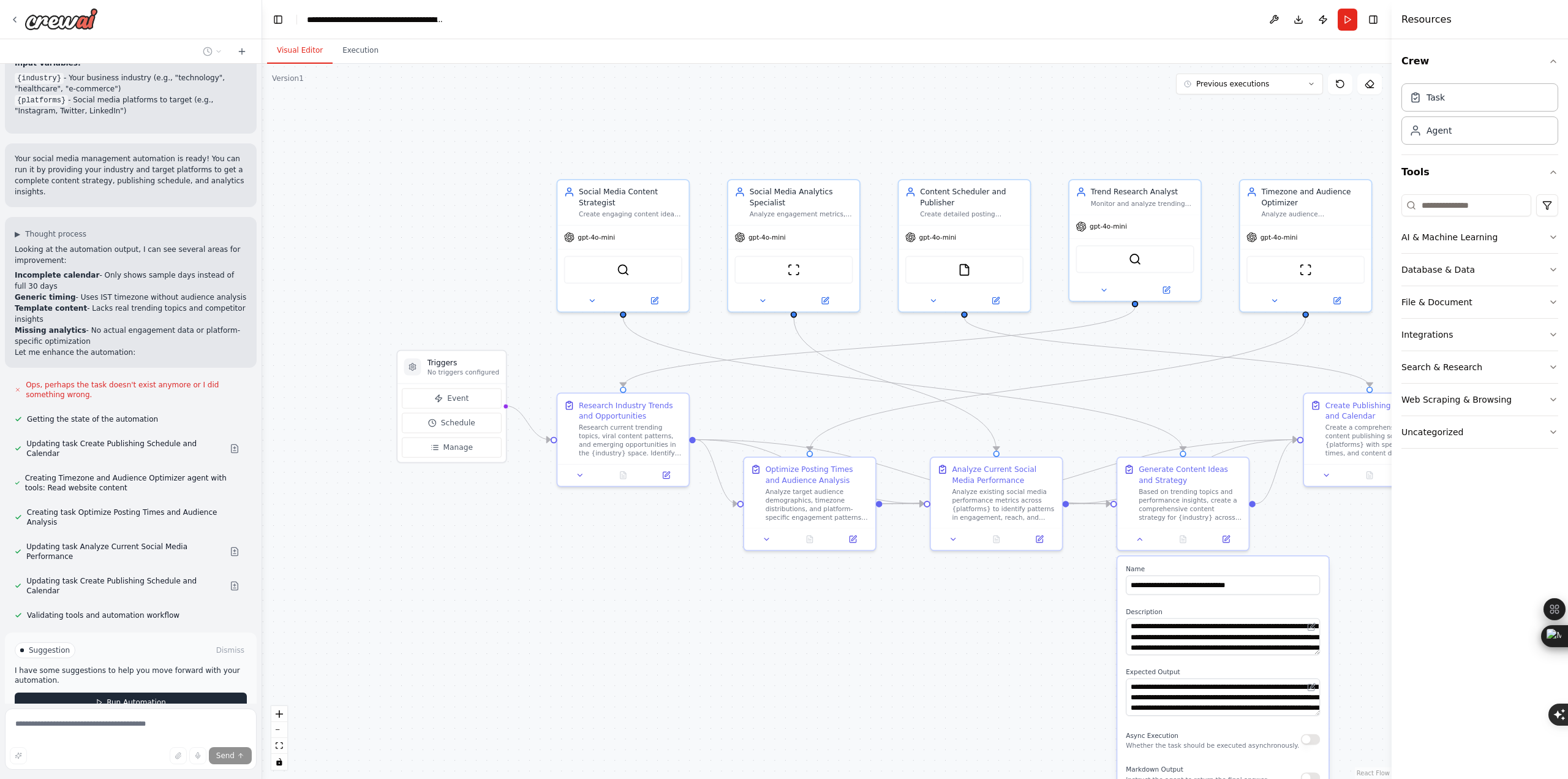
click at [142, 697] on span "Run Automation" at bounding box center [136, 702] width 59 height 10
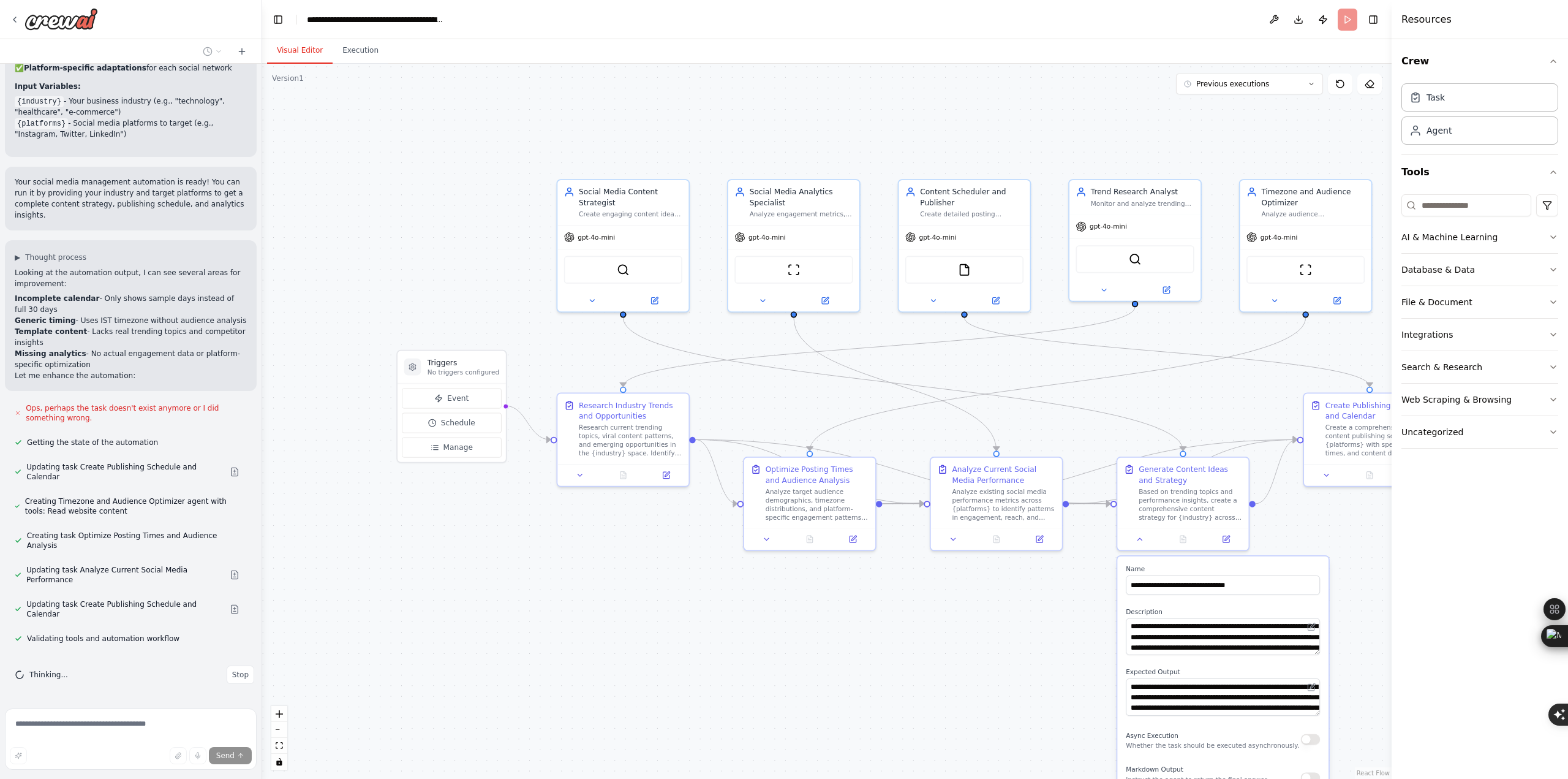
scroll to position [1098, 0]
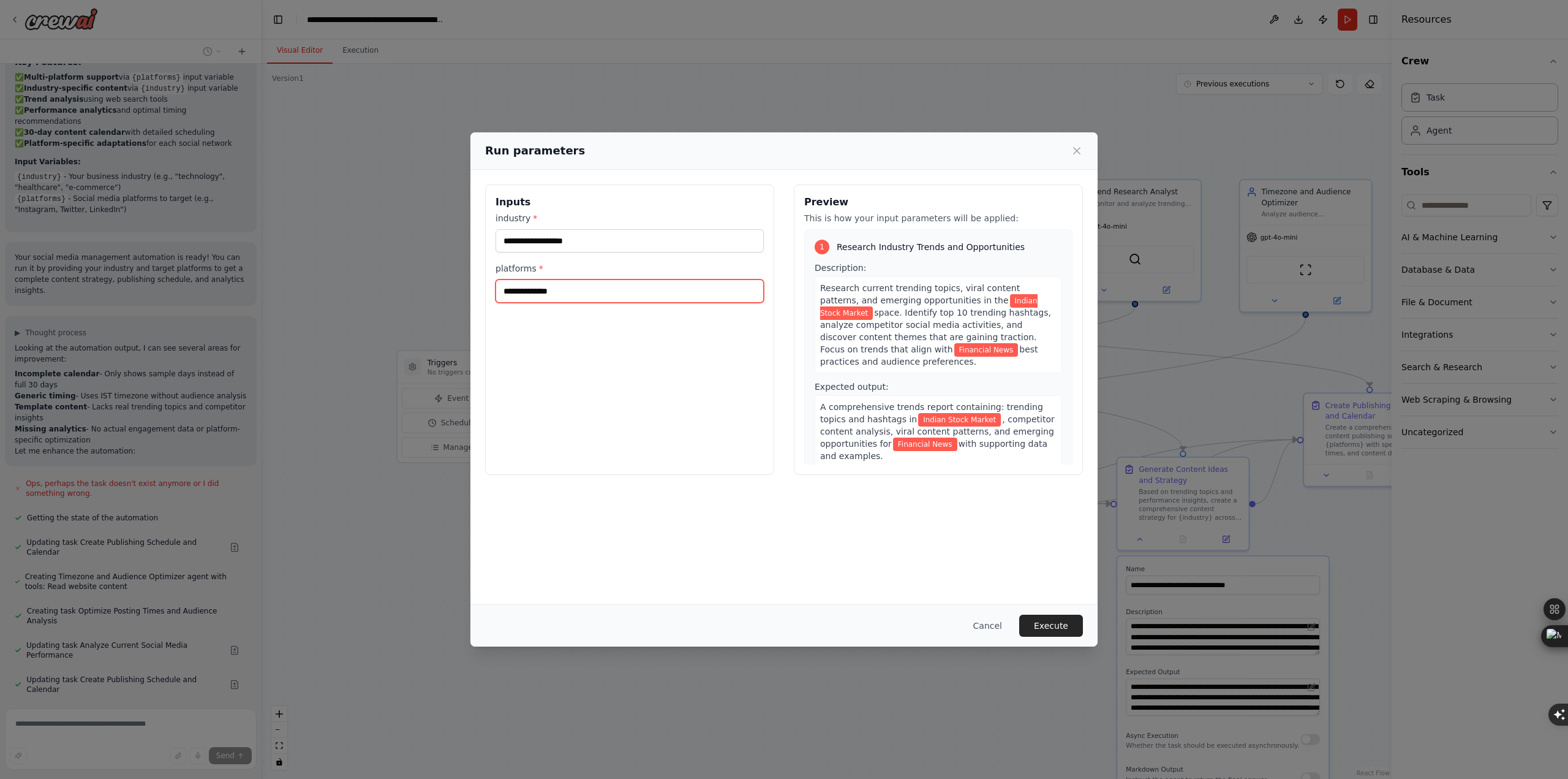
drag, startPoint x: 574, startPoint y: 298, endPoint x: 485, endPoint y: 298, distance: 89.0
click at [485, 298] on div "**********" at bounding box center [629, 329] width 289 height 290
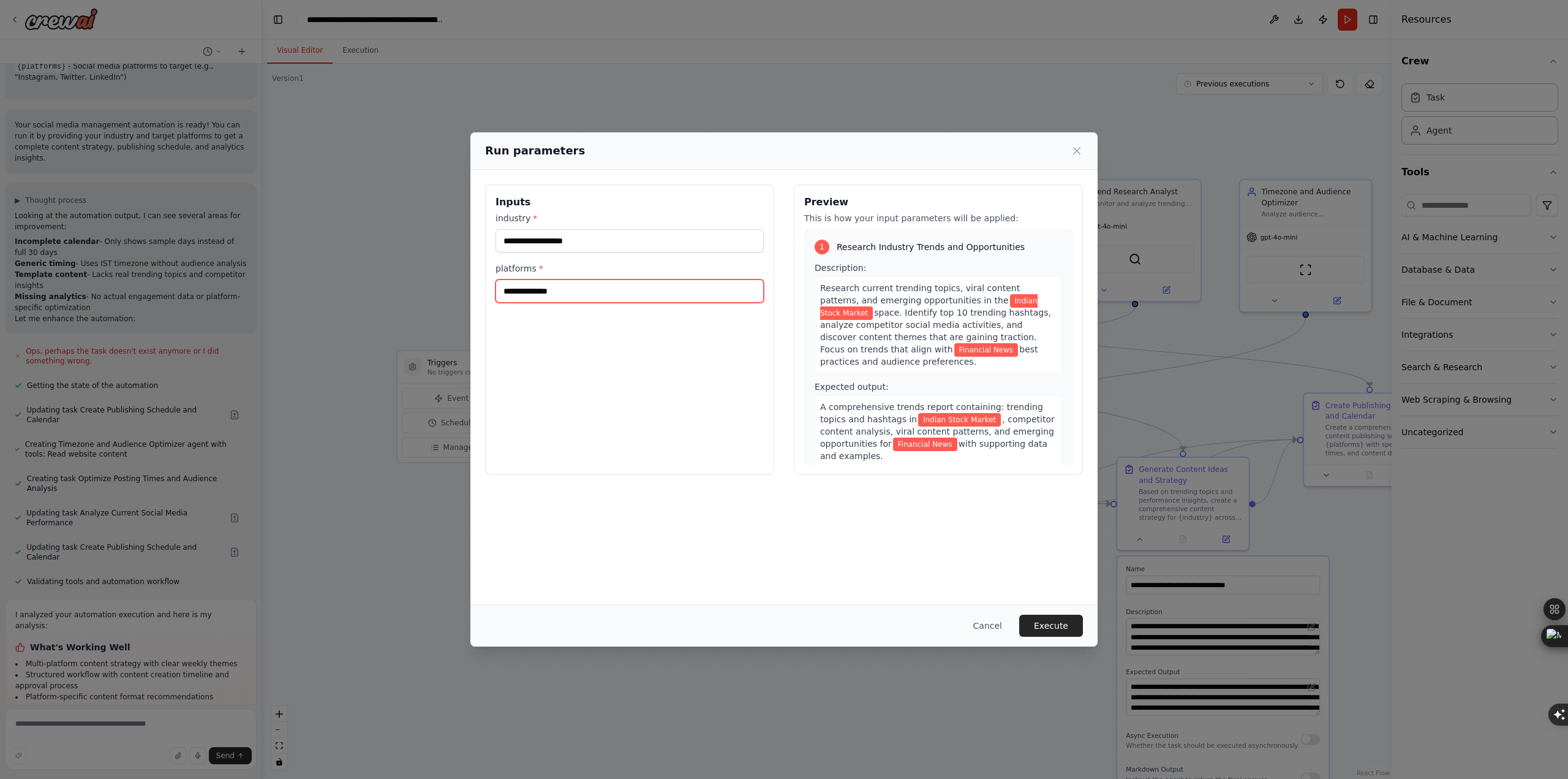
drag, startPoint x: 609, startPoint y: 291, endPoint x: 507, endPoint y: 296, distance: 102.1
click at [507, 296] on input "**********" at bounding box center [629, 291] width 268 height 24
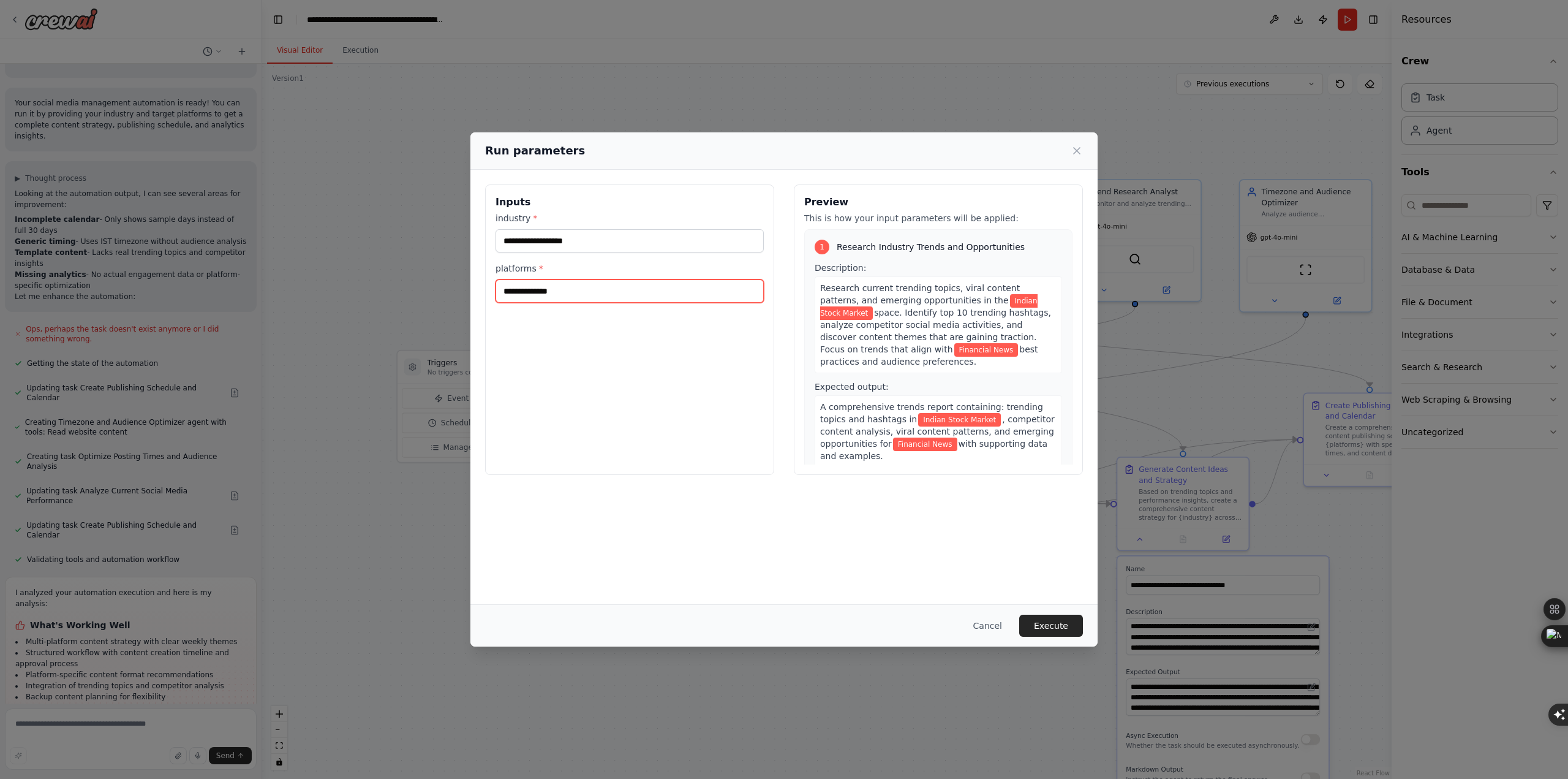
click at [514, 293] on input "**********" at bounding box center [629, 291] width 268 height 24
drag, startPoint x: 573, startPoint y: 289, endPoint x: 434, endPoint y: 284, distance: 139.1
click at [434, 284] on div "**********" at bounding box center [784, 390] width 1568 height 779
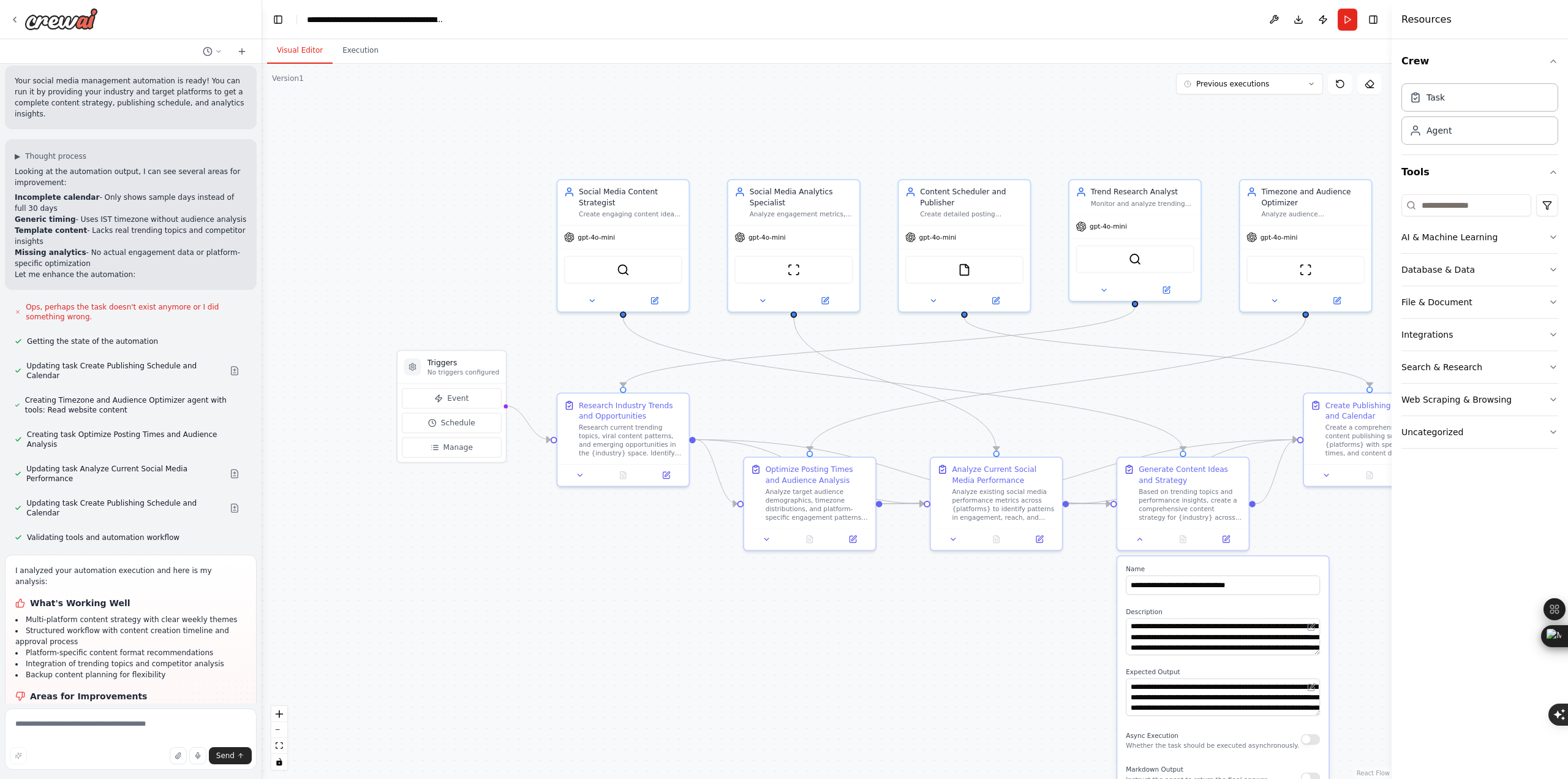
scroll to position [1286, 0]
